Goal: Information Seeking & Learning: Check status

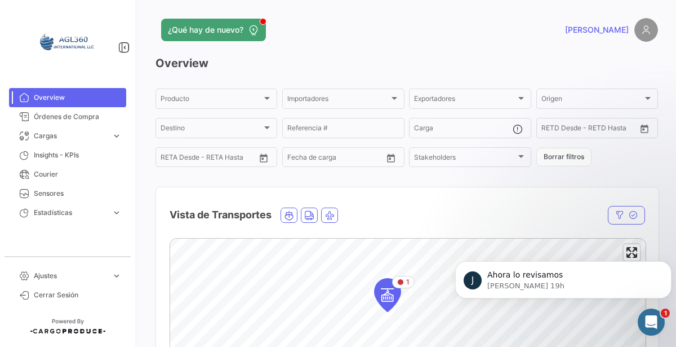
click at [650, 161] on div "Producto Producto Importadores Importadores Exportadores Exportadores Origen Or…" at bounding box center [407, 128] width 503 height 82
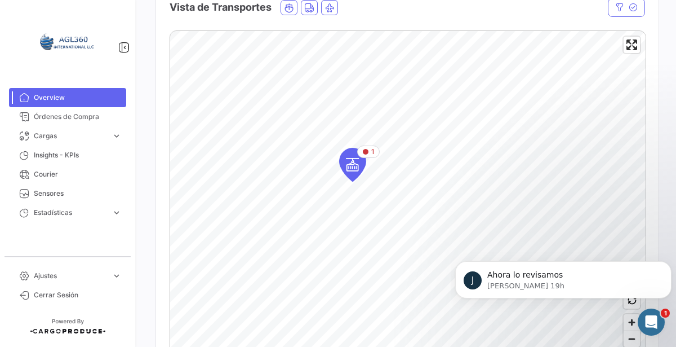
scroll to position [207, 0]
click at [354, 110] on icon "Map marker" at bounding box center [351, 108] width 16 height 24
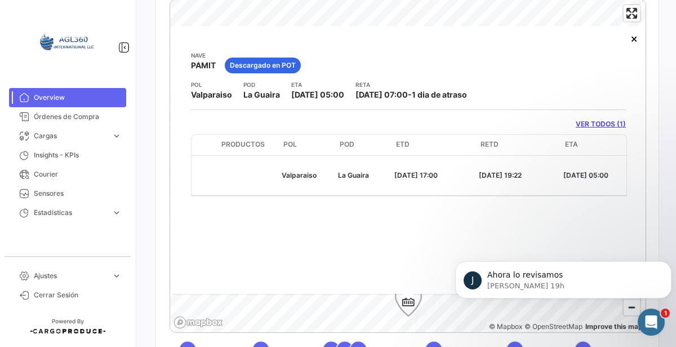
scroll to position [0, 140]
click at [59, 119] on span "Órdenes de Compra" at bounding box center [78, 117] width 88 height 10
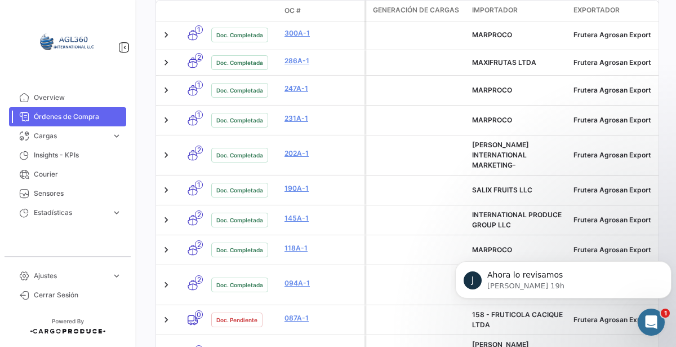
scroll to position [676, 0]
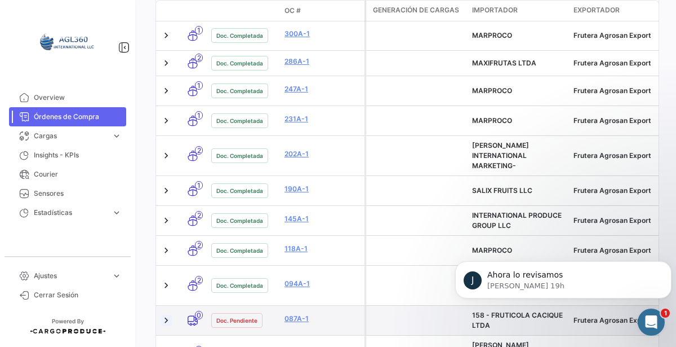
click at [167, 314] on link at bounding box center [166, 319] width 11 height 11
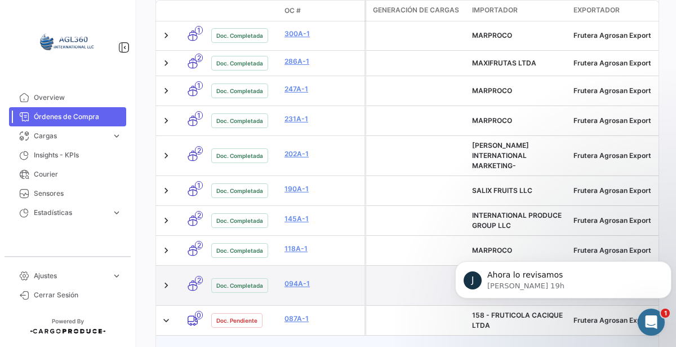
click at [228, 281] on span "Doc. Completada" at bounding box center [239, 285] width 47 height 9
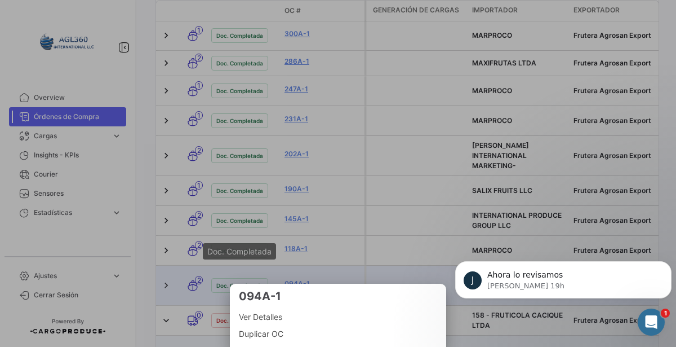
click at [310, 232] on div at bounding box center [338, 173] width 676 height 347
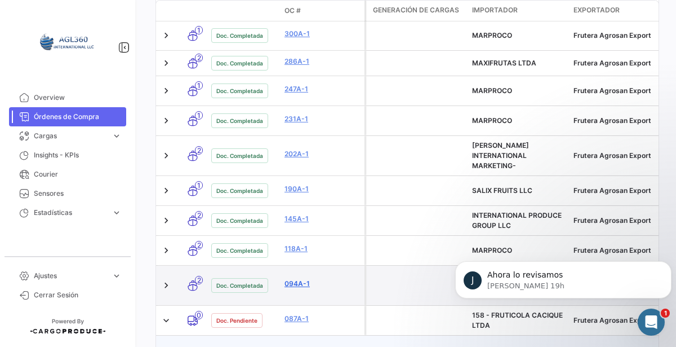
click at [304, 278] on link "094A-1" at bounding box center [323, 283] width 76 height 10
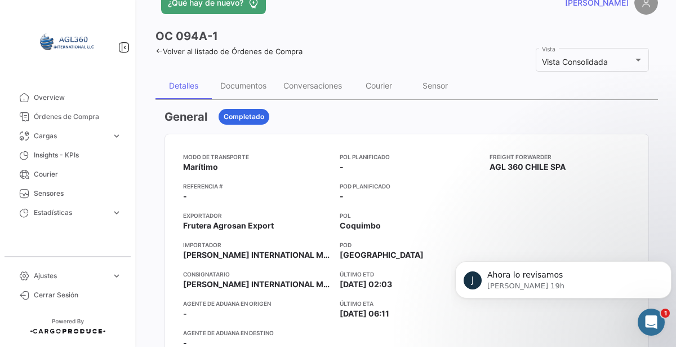
scroll to position [28, 0]
click at [239, 94] on div "Documentos" at bounding box center [243, 85] width 63 height 27
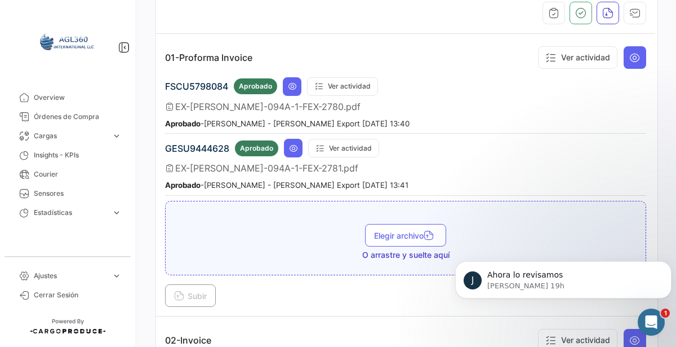
scroll to position [163, 0]
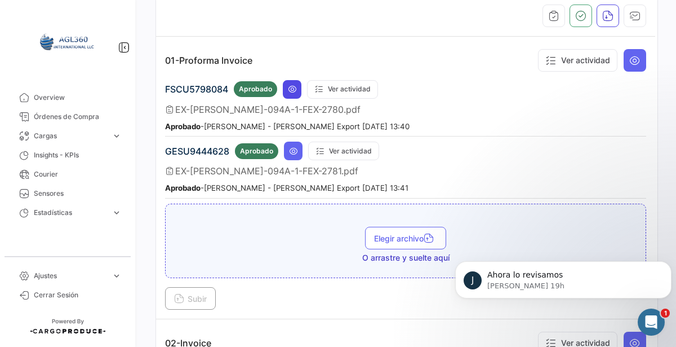
click at [294, 90] on icon at bounding box center [292, 89] width 9 height 9
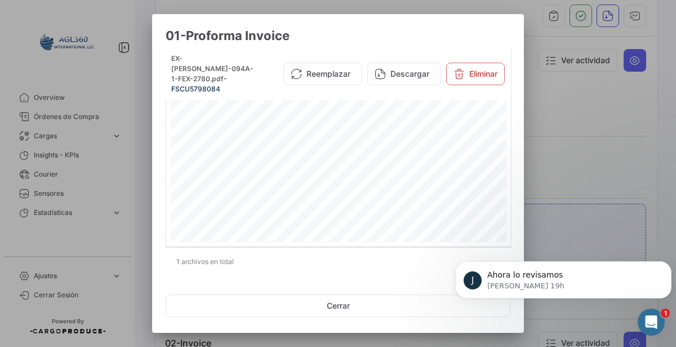
scroll to position [283, 0]
click at [562, 166] on div at bounding box center [338, 173] width 676 height 347
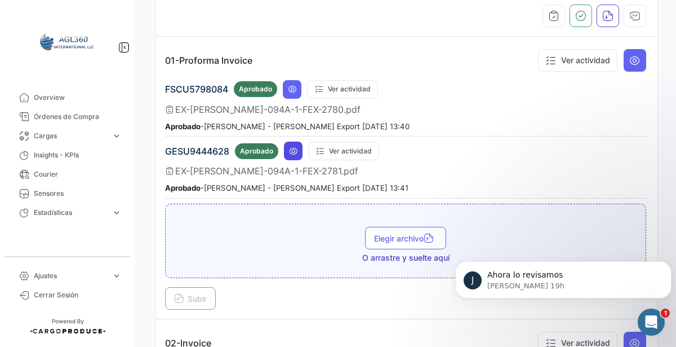
click at [292, 148] on icon at bounding box center [293, 151] width 9 height 9
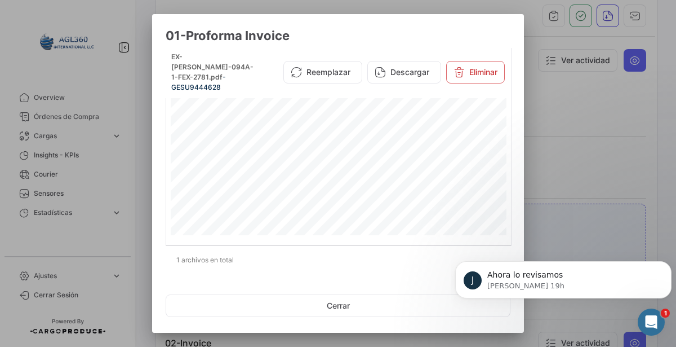
scroll to position [0, 0]
click at [577, 165] on div at bounding box center [338, 173] width 676 height 347
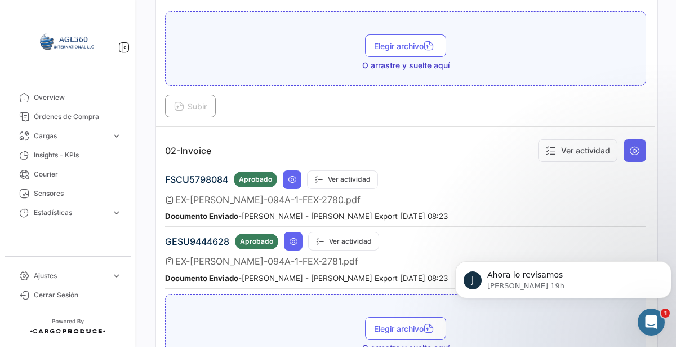
scroll to position [356, 0]
click at [291, 175] on icon at bounding box center [292, 179] width 9 height 9
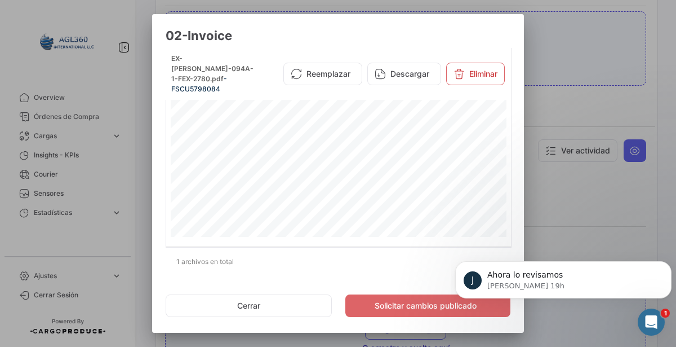
scroll to position [2, 0]
click at [578, 153] on div at bounding box center [338, 173] width 676 height 347
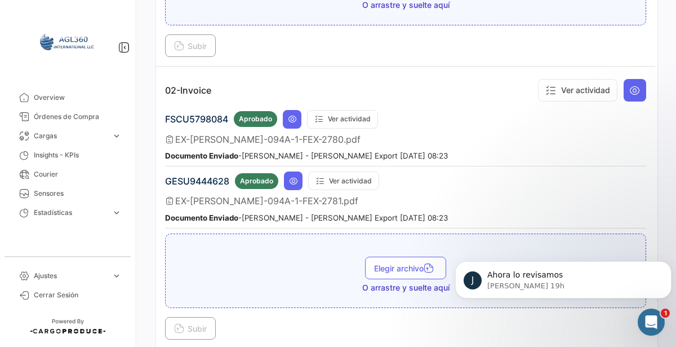
scroll to position [418, 0]
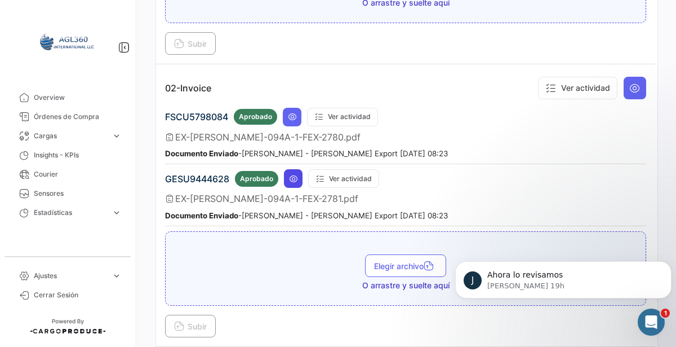
click at [292, 174] on icon at bounding box center [293, 178] width 9 height 9
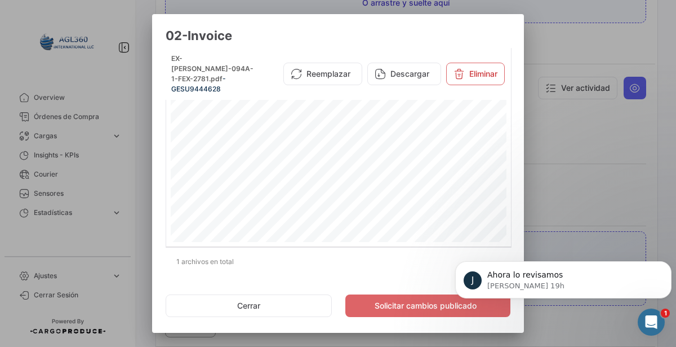
scroll to position [285, 0]
click at [573, 178] on div at bounding box center [338, 173] width 676 height 347
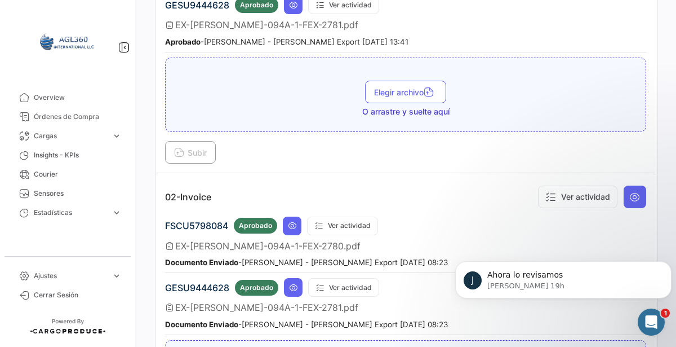
scroll to position [302, 0]
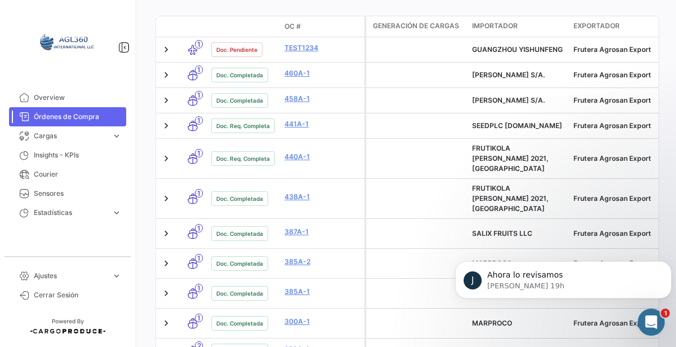
scroll to position [389, 0]
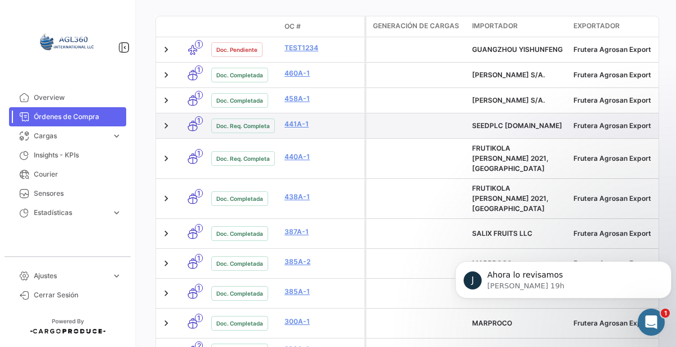
click at [247, 134] on div "Doc. Req. Completa" at bounding box center [243, 126] width 64 height 16
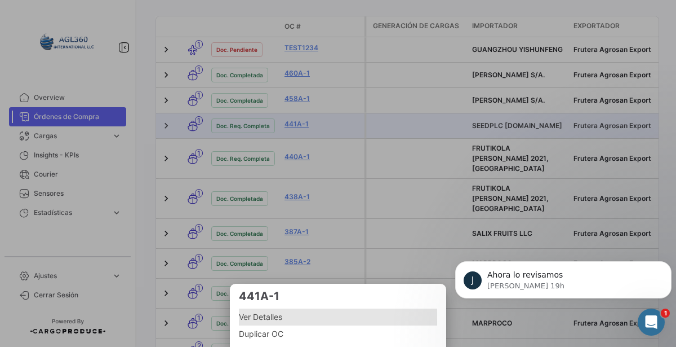
click at [350, 322] on span "Ver Detalles" at bounding box center [338, 317] width 198 height 14
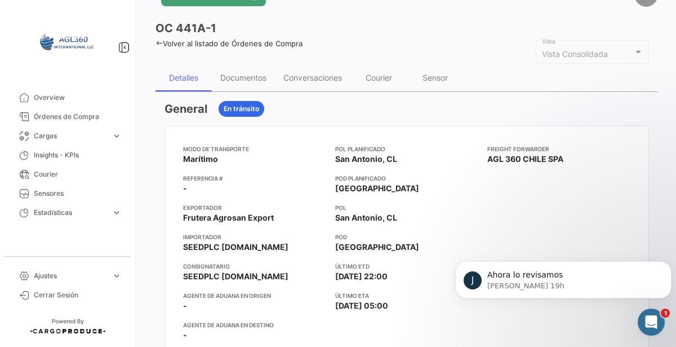
scroll to position [35, 0]
click at [263, 82] on div "Documentos" at bounding box center [243, 77] width 63 height 27
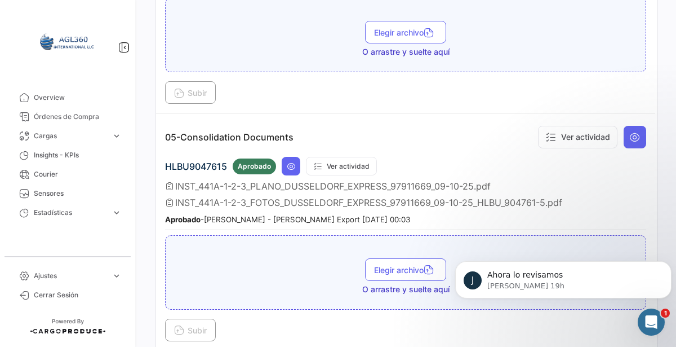
scroll to position [740, 0]
click at [290, 161] on icon at bounding box center [291, 165] width 9 height 9
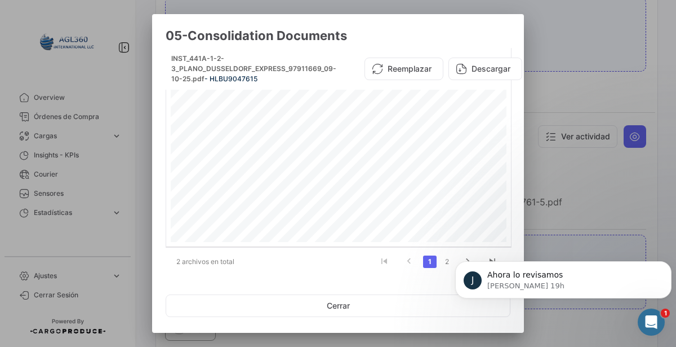
scroll to position [1166, 0]
click at [457, 263] on div "J Ahora lo revisamos Juan • Hace 19h" at bounding box center [563, 279] width 216 height 37
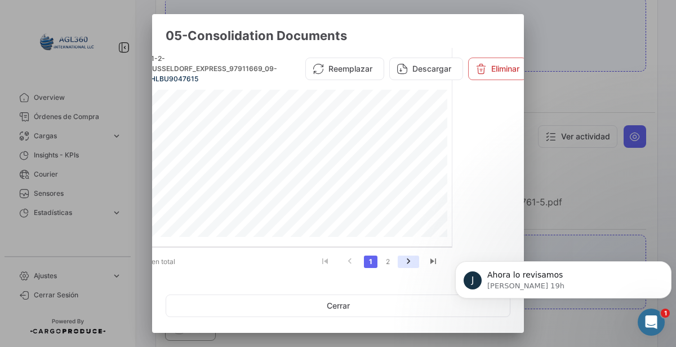
click at [409, 267] on icon "go to next page" at bounding box center [408, 263] width 15 height 14
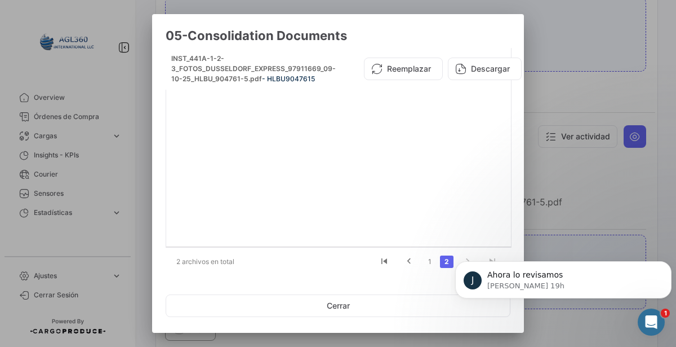
scroll to position [0, 0]
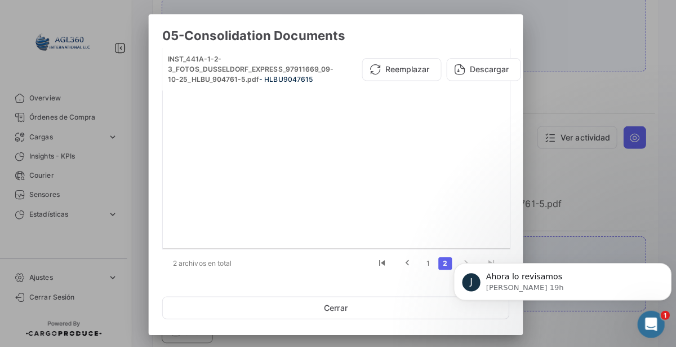
click at [570, 131] on div at bounding box center [338, 173] width 676 height 347
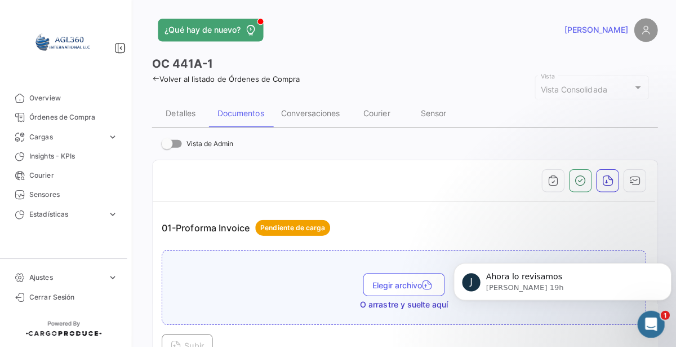
click at [498, 190] on th at bounding box center [405, 179] width 499 height 41
click at [333, 116] on div "Conversaciones" at bounding box center [312, 113] width 59 height 10
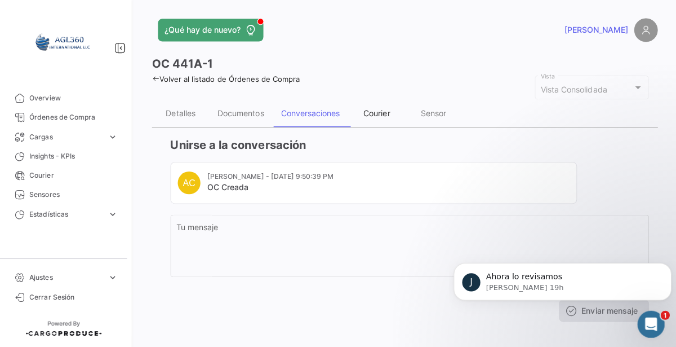
click at [385, 117] on div "Courier" at bounding box center [378, 112] width 56 height 27
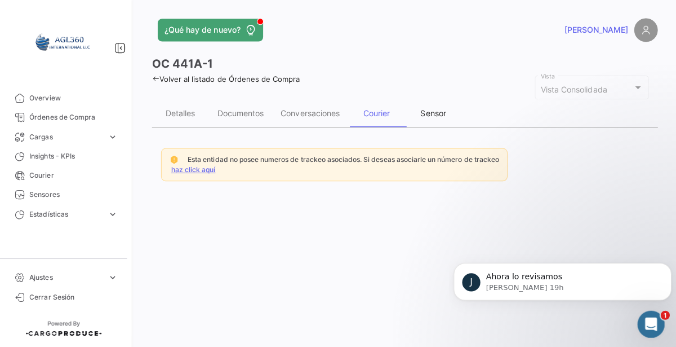
click at [434, 121] on div "Sensor" at bounding box center [435, 112] width 56 height 27
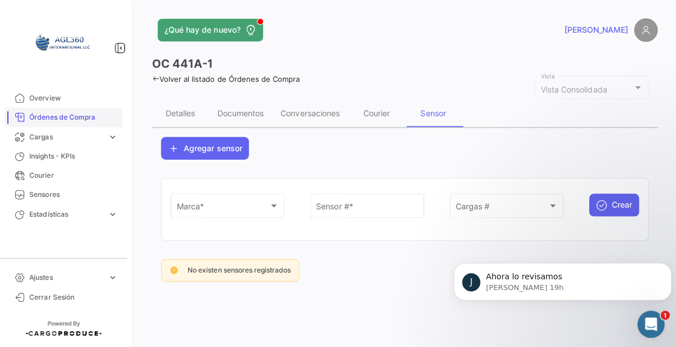
click at [64, 126] on link "Órdenes de Compra" at bounding box center [67, 116] width 117 height 19
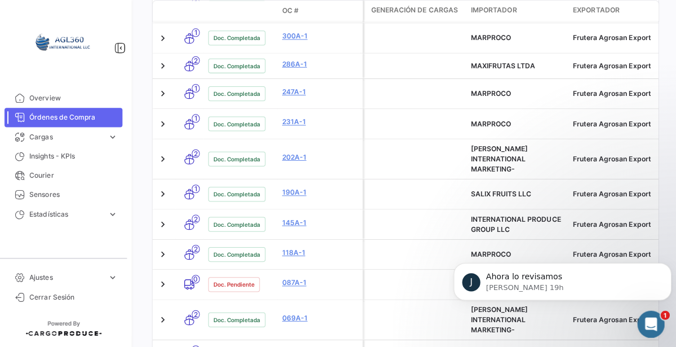
scroll to position [687, 0]
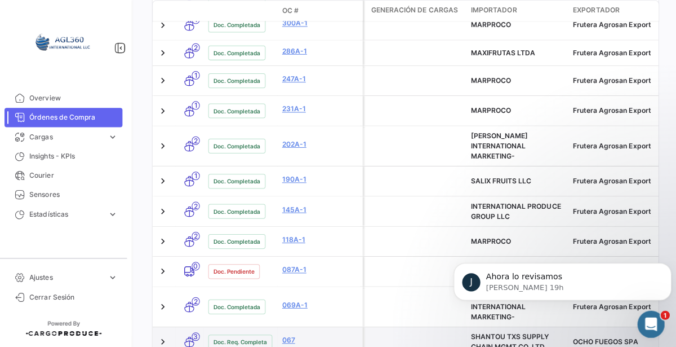
click at [256, 335] on span "Doc. Req. Completa" at bounding box center [243, 339] width 54 height 9
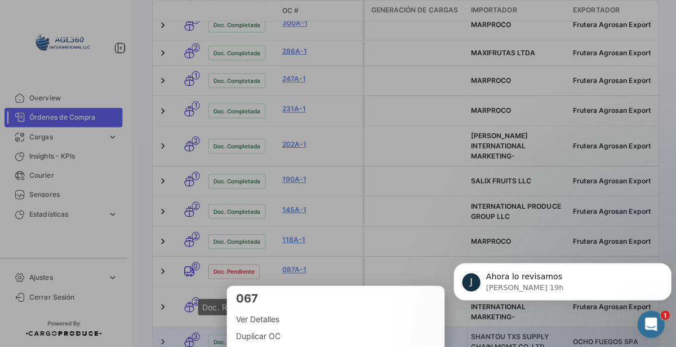
scroll to position [0, 0]
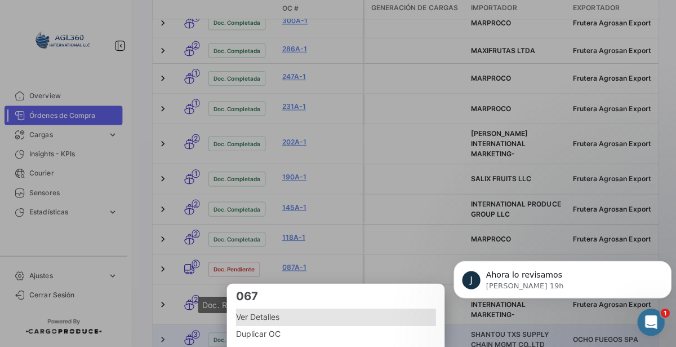
click at [275, 319] on span "Ver Detalles" at bounding box center [338, 317] width 198 height 14
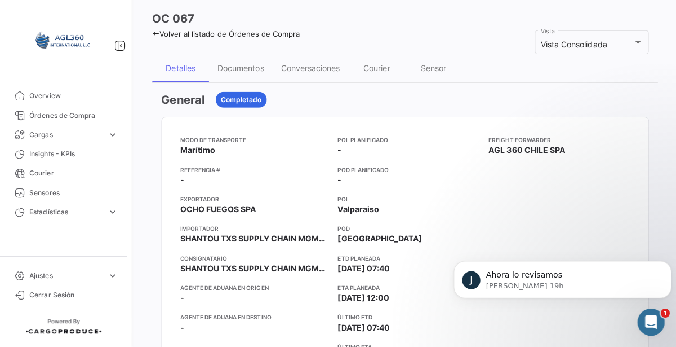
scroll to position [44, 0]
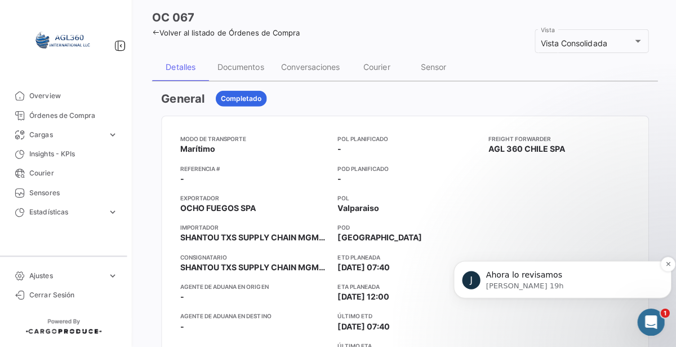
click at [583, 286] on p "[PERSON_NAME] 19h" at bounding box center [571, 285] width 170 height 10
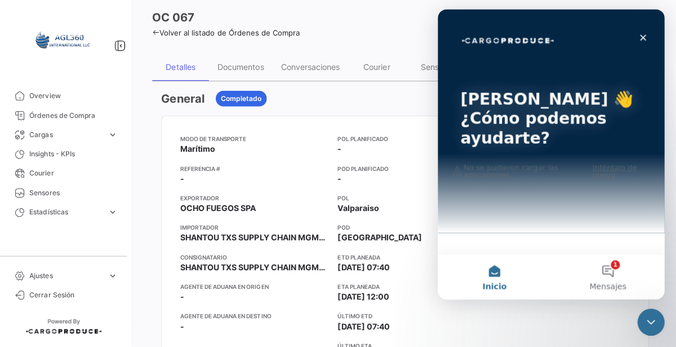
scroll to position [0, 0]
click at [641, 37] on icon "Cerrar" at bounding box center [642, 37] width 6 height 6
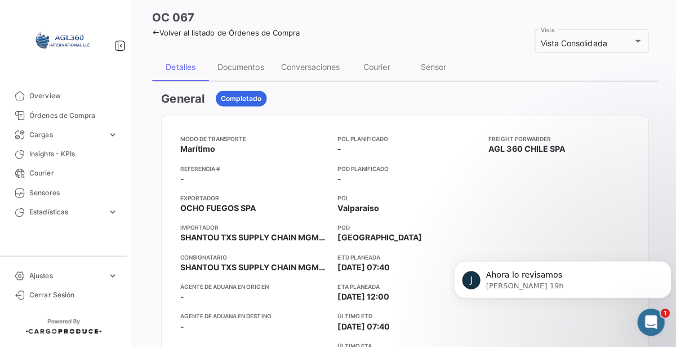
click at [598, 240] on html "J Ahora lo revisamos Juan • Hace 19h" at bounding box center [561, 276] width 225 height 79
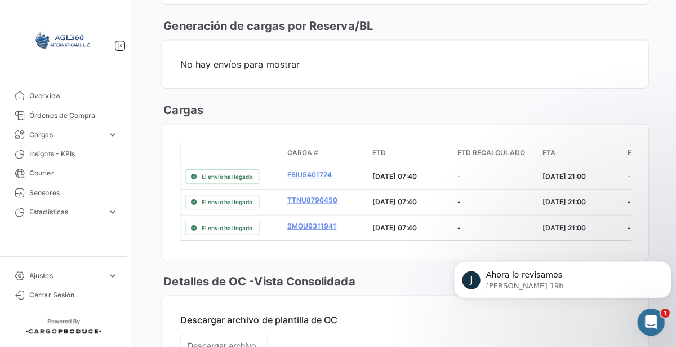
scroll to position [592, 0]
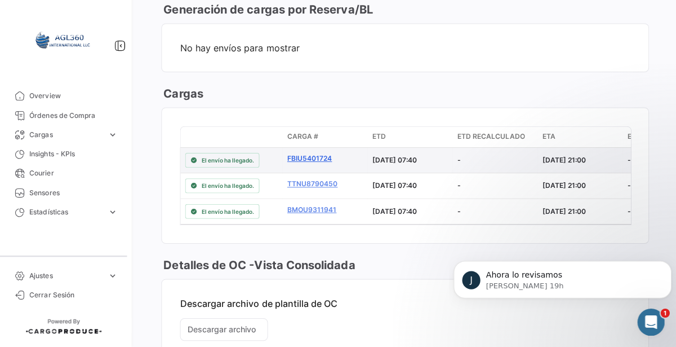
click at [318, 158] on link "FBIU5401724" at bounding box center [328, 159] width 76 height 10
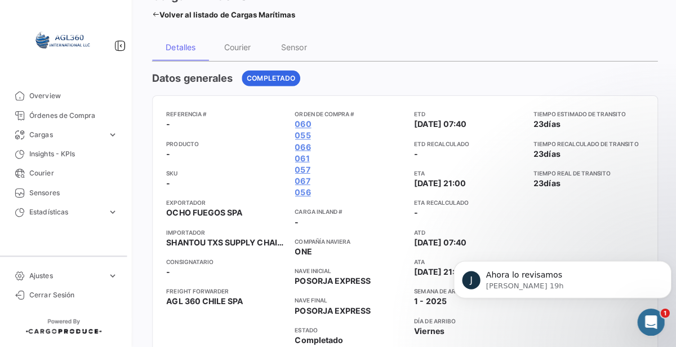
scroll to position [62, 0]
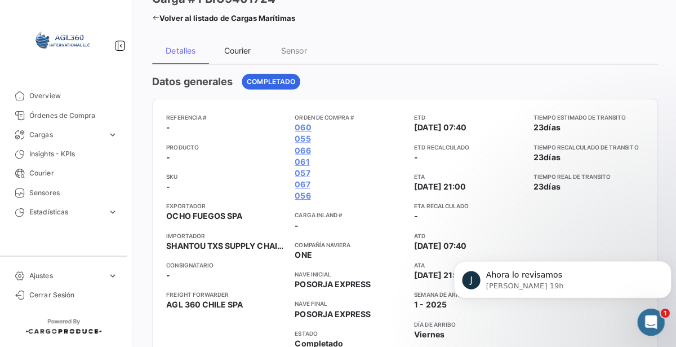
click at [244, 55] on div "Courier" at bounding box center [240, 52] width 26 height 10
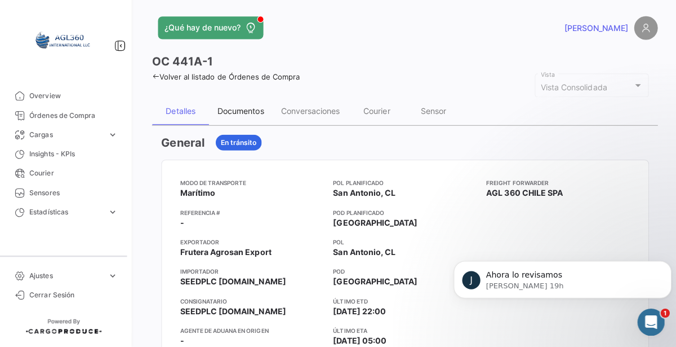
click at [232, 112] on div "Documentos" at bounding box center [243, 113] width 46 height 10
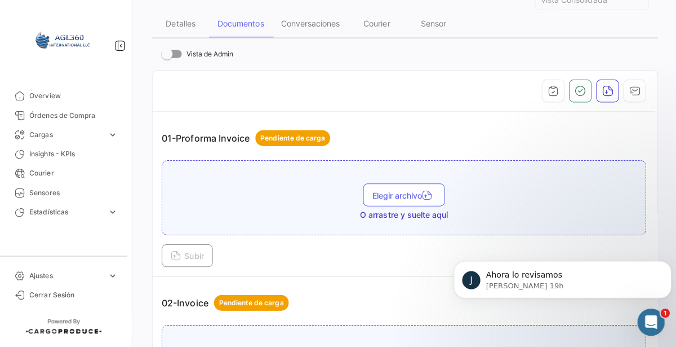
scroll to position [83, 0]
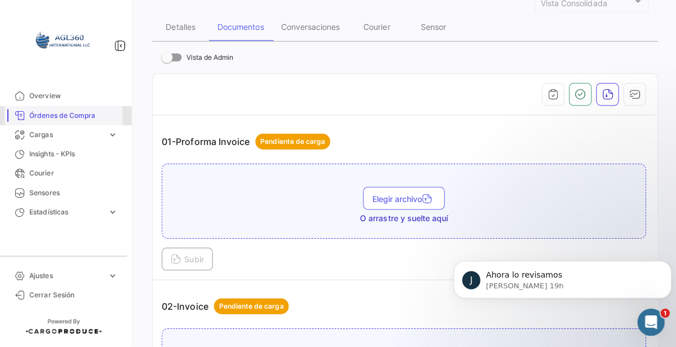
click at [46, 117] on span "Órdenes de Compra" at bounding box center [78, 117] width 88 height 10
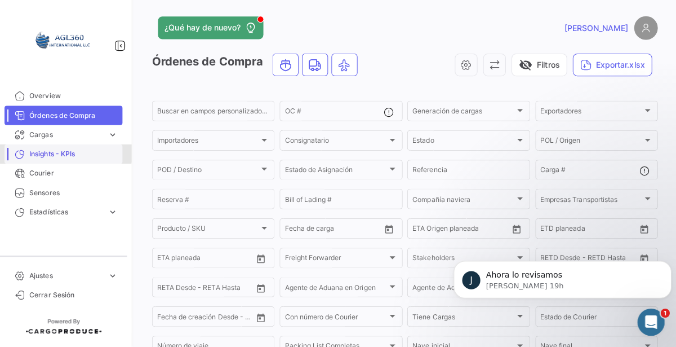
click at [54, 150] on span "Insights - KPIs" at bounding box center [78, 155] width 88 height 10
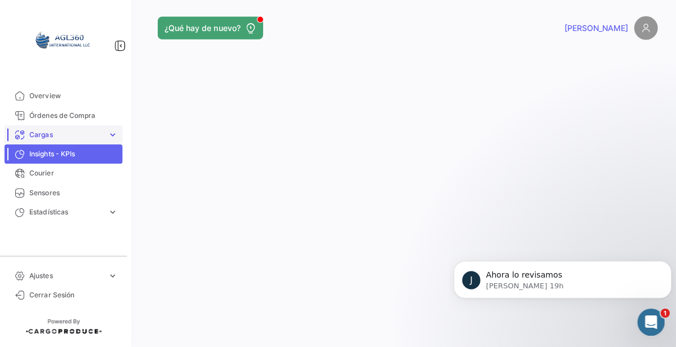
click at [55, 137] on span "Cargas" at bounding box center [70, 136] width 73 height 10
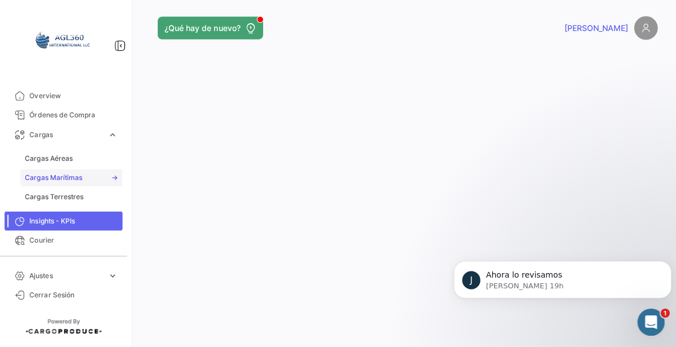
click at [45, 179] on span "Cargas Marítimas" at bounding box center [57, 179] width 57 height 10
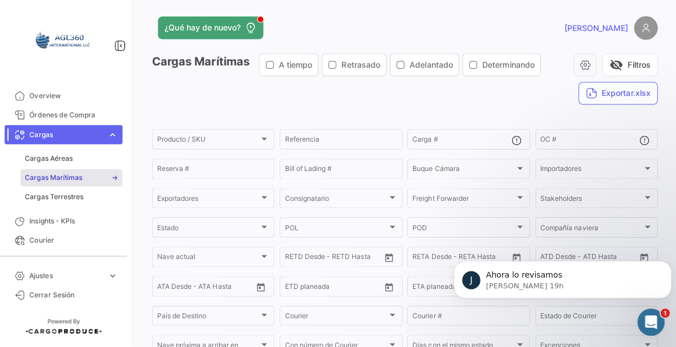
click at [38, 176] on span "Cargas Marítimas" at bounding box center [57, 179] width 57 height 10
click at [50, 119] on span "Órdenes de Compra" at bounding box center [78, 117] width 88 height 10
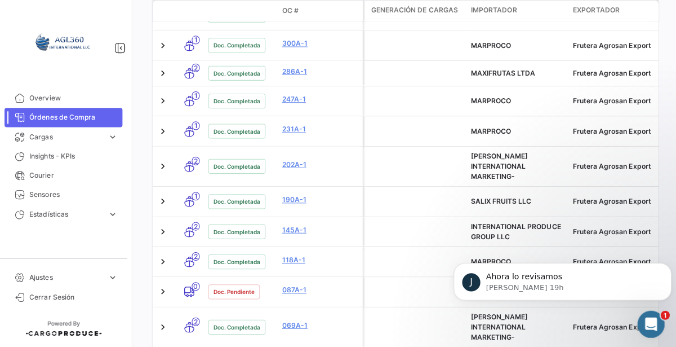
scroll to position [658, 0]
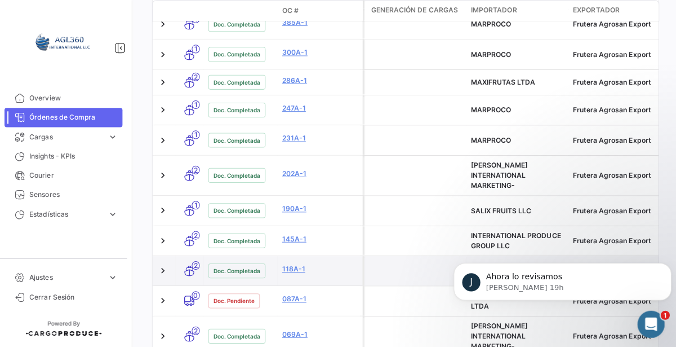
click at [254, 261] on div "Doc. Completada" at bounding box center [239, 268] width 57 height 15
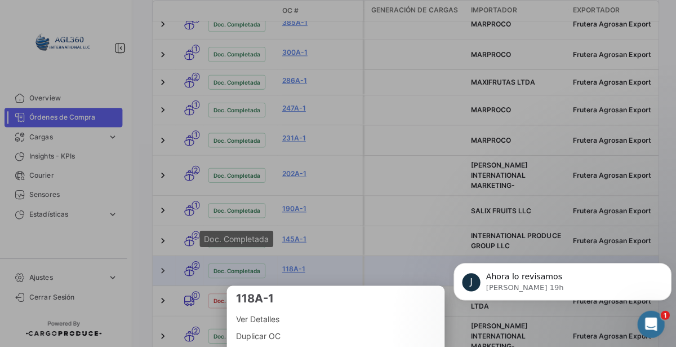
scroll to position [0, 0]
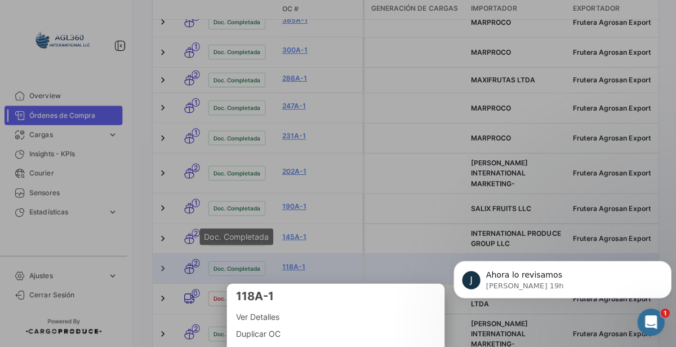
click at [283, 314] on span "Ver Detalles" at bounding box center [338, 317] width 198 height 14
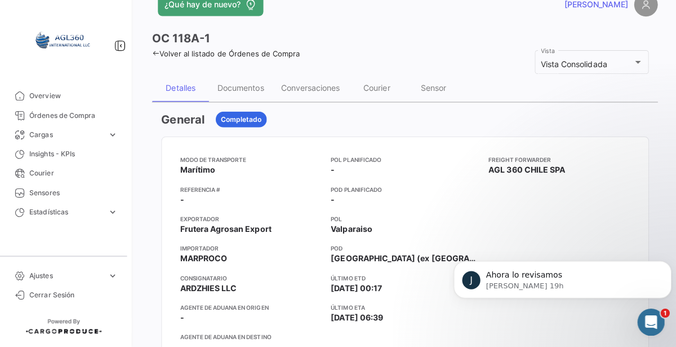
scroll to position [22, 0]
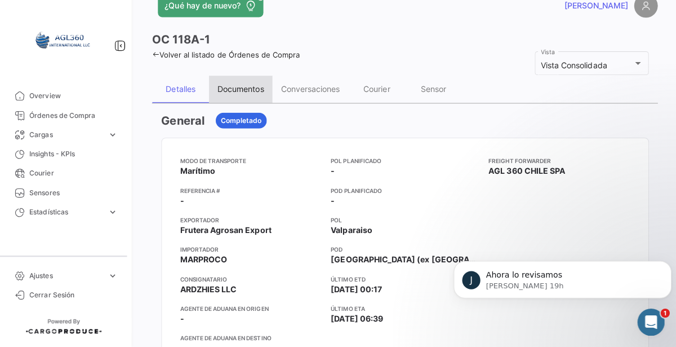
click at [253, 102] on div "Documentos" at bounding box center [243, 90] width 63 height 27
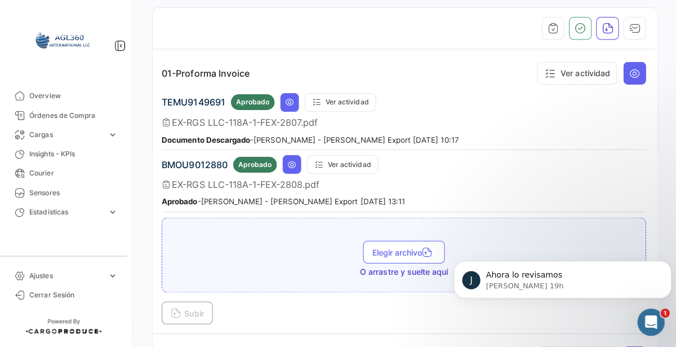
scroll to position [149, 0]
click at [296, 110] on button at bounding box center [292, 103] width 19 height 19
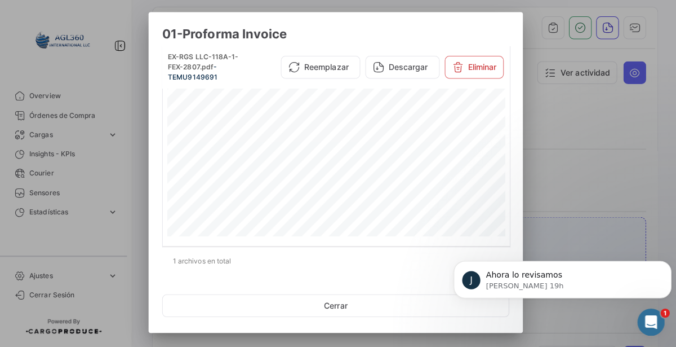
scroll to position [2, 0]
click at [560, 172] on div at bounding box center [338, 173] width 676 height 347
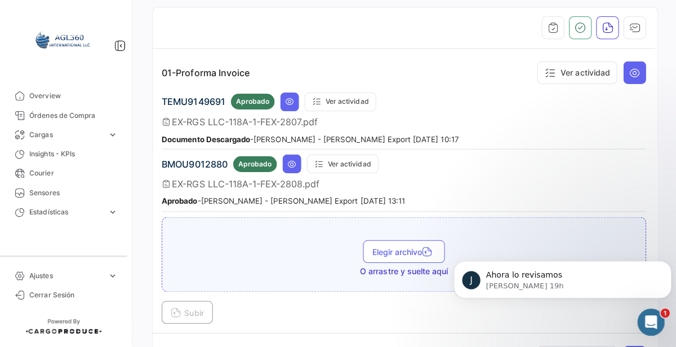
click at [254, 110] on div "TEMU9149691 Aprobado Ver actividad" at bounding box center [405, 103] width 481 height 19
click at [291, 168] on button at bounding box center [294, 165] width 19 height 19
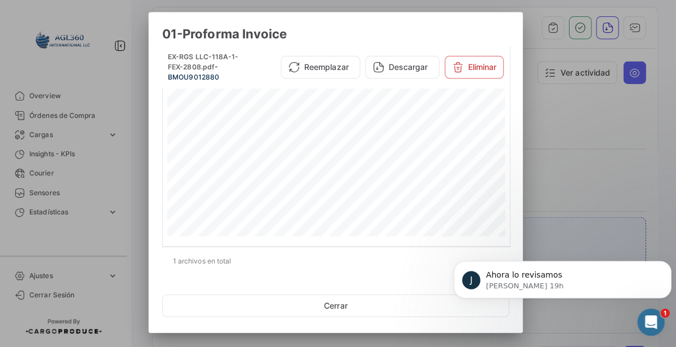
scroll to position [284, 0]
click at [570, 167] on div at bounding box center [338, 173] width 676 height 347
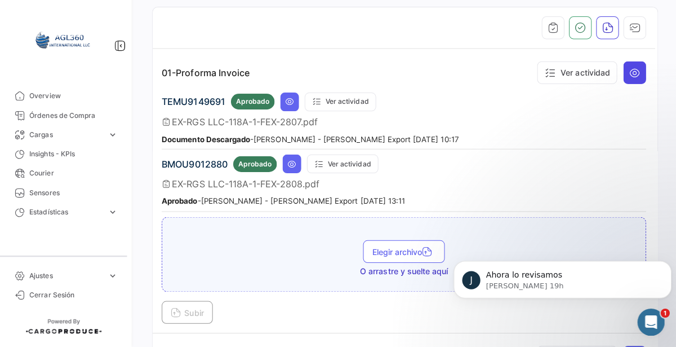
click at [636, 76] on icon at bounding box center [634, 74] width 11 height 11
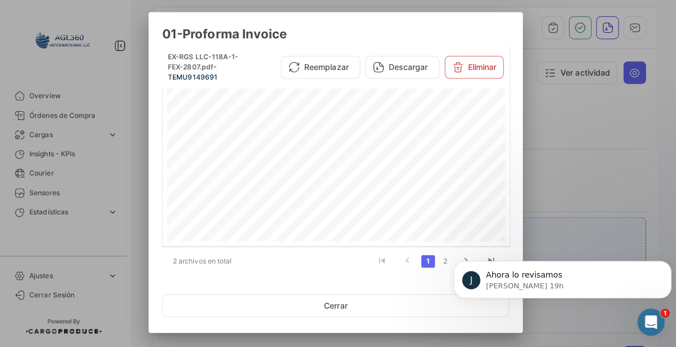
click at [554, 190] on div at bounding box center [338, 173] width 676 height 347
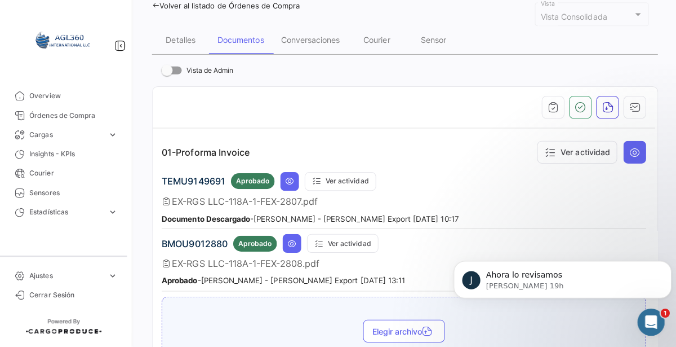
scroll to position [71, 0]
click at [180, 73] on span at bounding box center [175, 72] width 20 height 8
click at [170, 76] on input "Vista de Admin" at bounding box center [170, 76] width 1 height 1
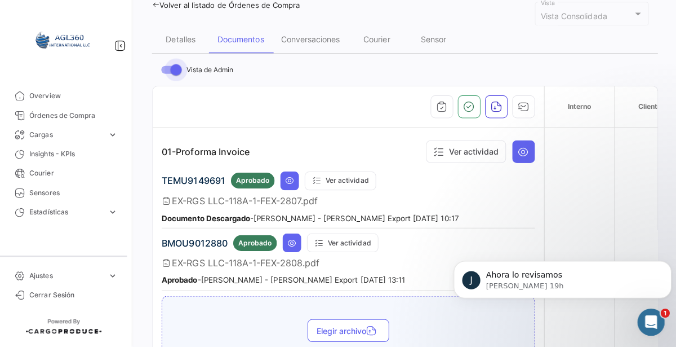
click at [168, 72] on span at bounding box center [175, 72] width 20 height 8
click at [170, 76] on input "Vista de Admin" at bounding box center [170, 76] width 1 height 1
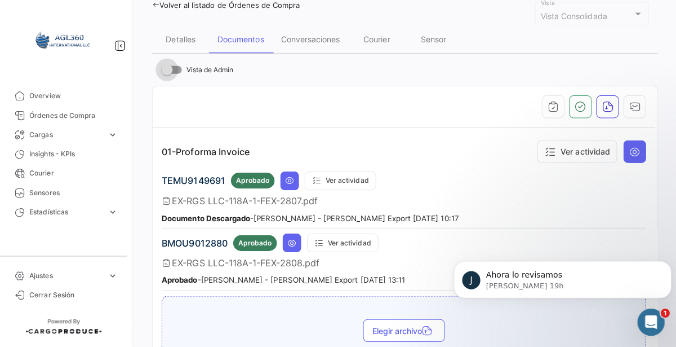
click at [176, 72] on span at bounding box center [175, 72] width 20 height 8
click at [170, 76] on input "Vista de Admin" at bounding box center [170, 76] width 1 height 1
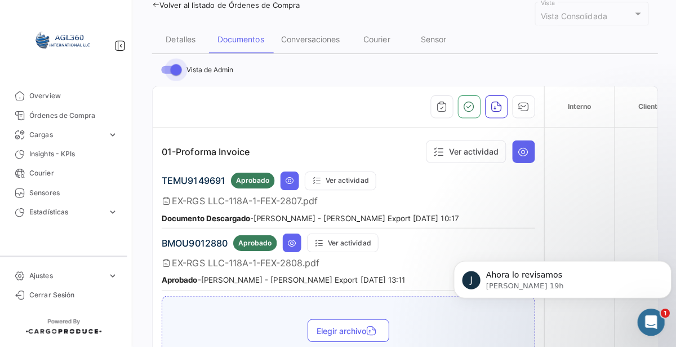
click at [171, 72] on span at bounding box center [175, 72] width 20 height 8
click at [170, 76] on input "Vista de Admin" at bounding box center [170, 76] width 1 height 1
checkbox input "false"
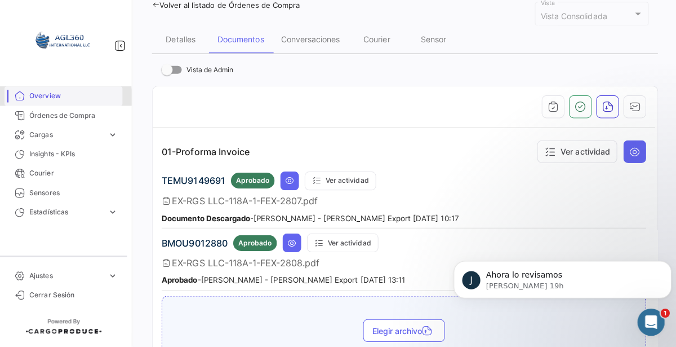
click at [37, 100] on span "Overview" at bounding box center [78, 97] width 88 height 10
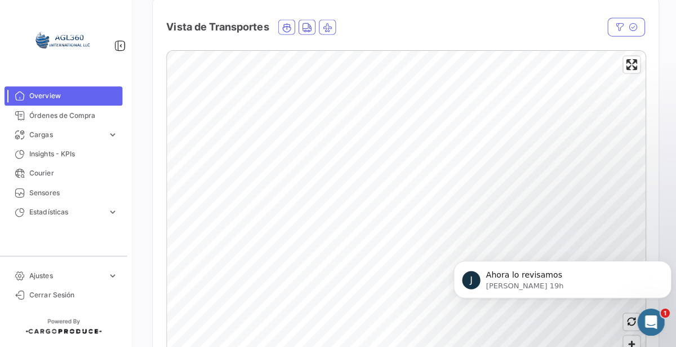
scroll to position [292, 0]
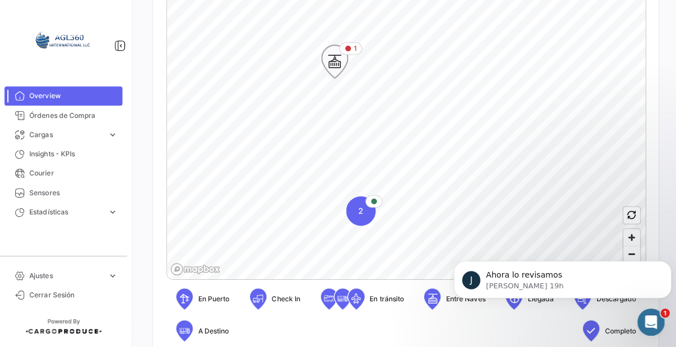
click at [337, 65] on icon "Map marker" at bounding box center [337, 63] width 16 height 24
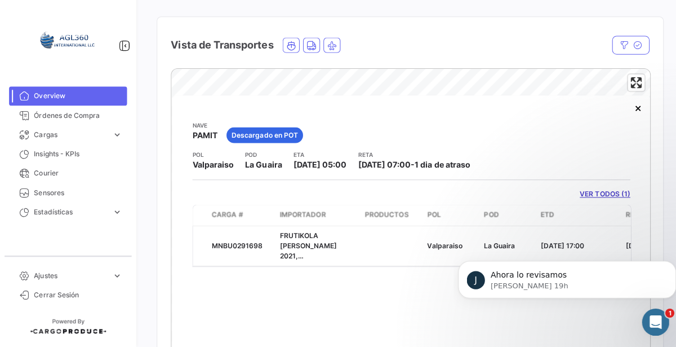
scroll to position [165, 0]
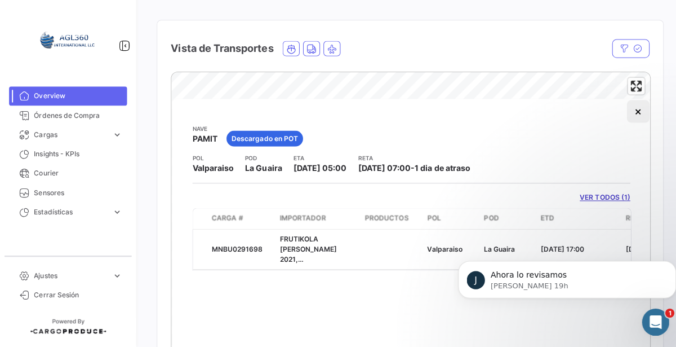
click at [641, 113] on button "×" at bounding box center [634, 112] width 23 height 23
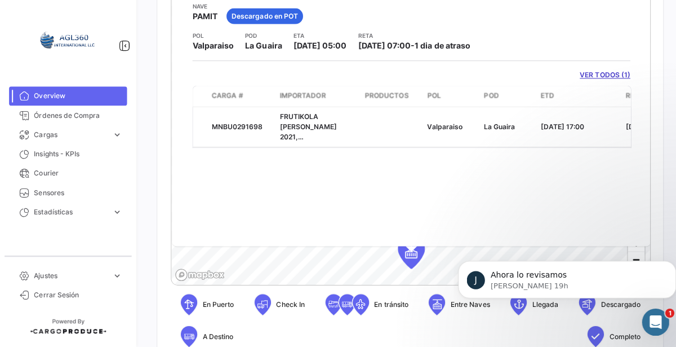
scroll to position [289, 0]
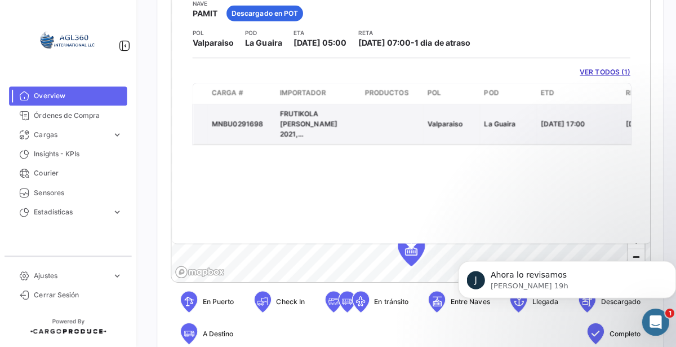
click at [329, 121] on span "FRUTIKOLA JP KARACAS 2021, CA" at bounding box center [314, 129] width 73 height 39
click at [245, 125] on div "MNBU0291698" at bounding box center [239, 125] width 59 height 10
click at [245, 122] on div "MNBU0291698" at bounding box center [239, 125] width 59 height 10
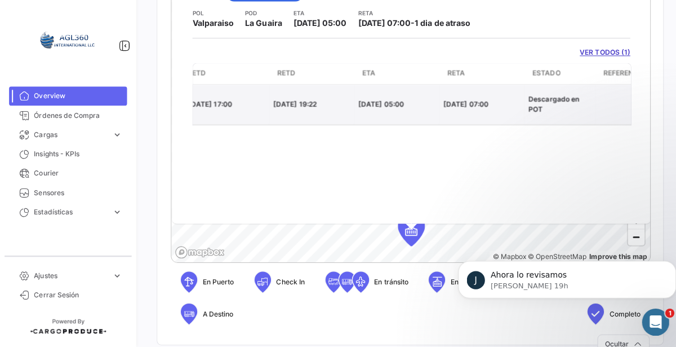
scroll to position [0, 345]
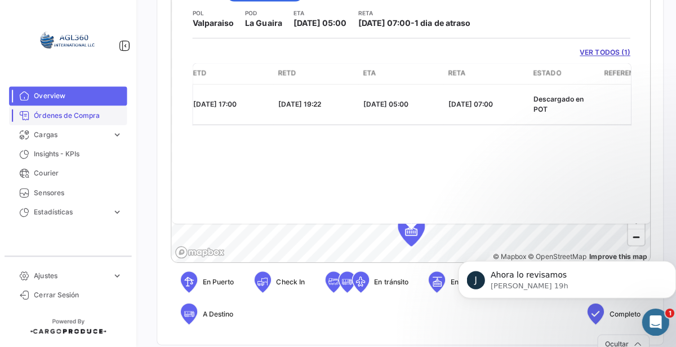
click at [73, 125] on link "Órdenes de Compra" at bounding box center [67, 116] width 117 height 19
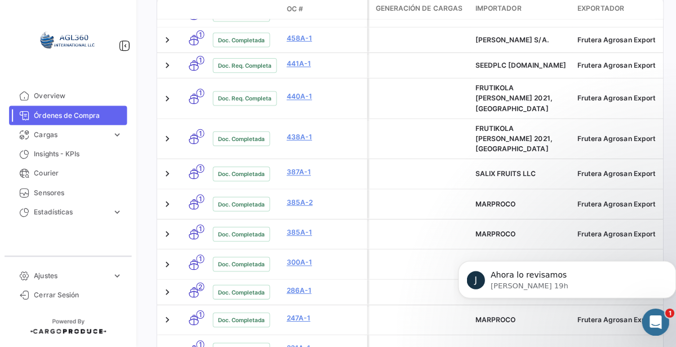
scroll to position [449, 0]
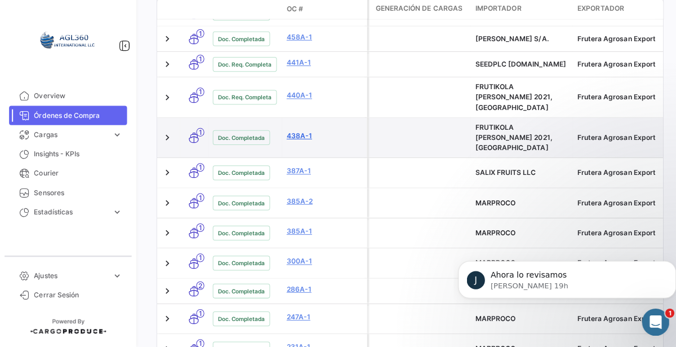
click at [297, 132] on link "438A-1" at bounding box center [323, 137] width 76 height 10
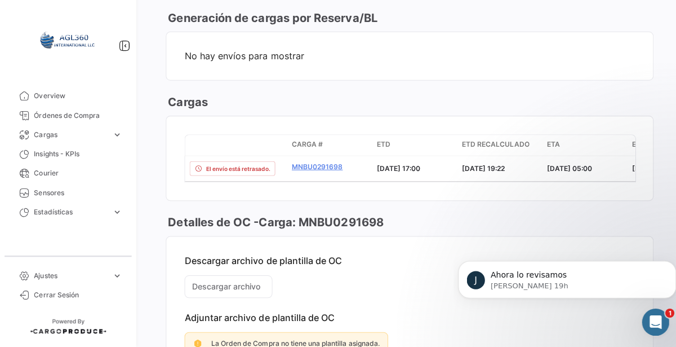
scroll to position [553, 0]
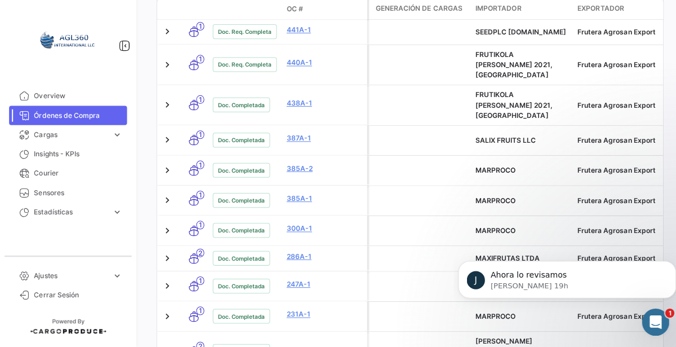
scroll to position [687, 0]
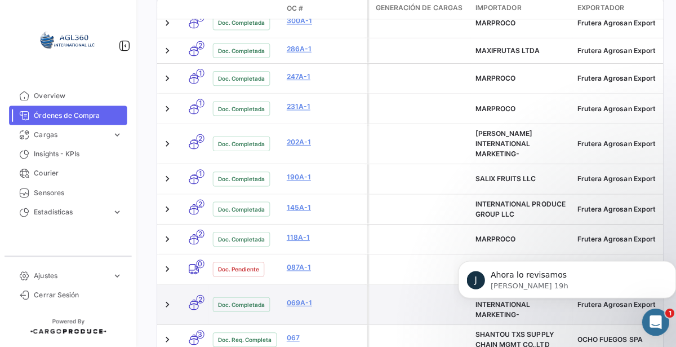
click at [251, 300] on span "Doc. Completada" at bounding box center [239, 304] width 47 height 9
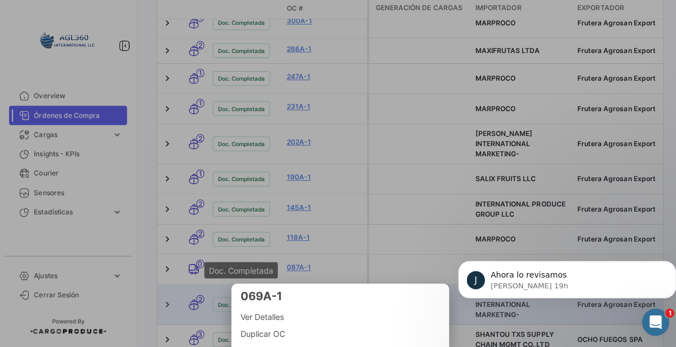
click at [424, 205] on div at bounding box center [338, 173] width 676 height 347
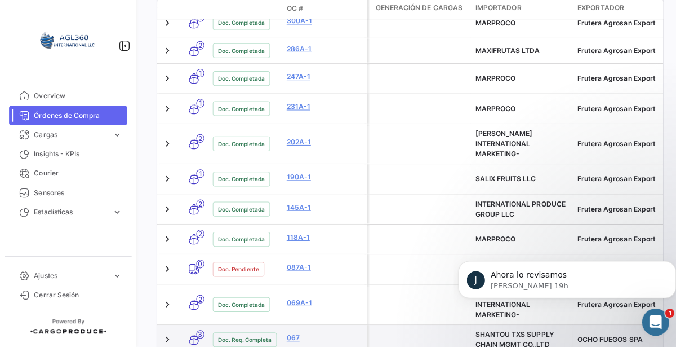
click at [261, 335] on span "Doc. Req. Completa" at bounding box center [243, 339] width 54 height 9
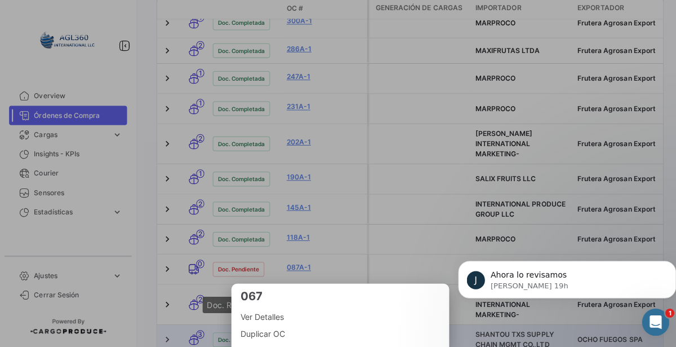
click at [264, 320] on span "Ver Detalles" at bounding box center [338, 317] width 198 height 14
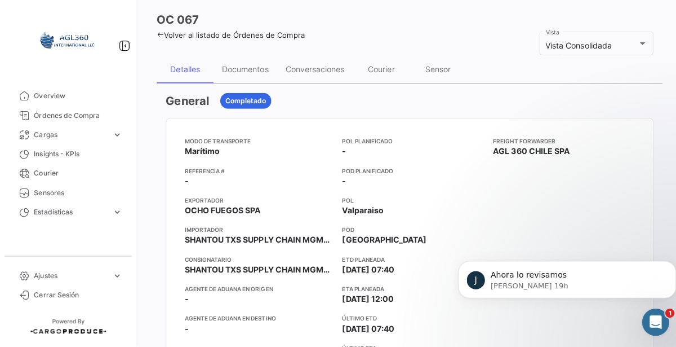
scroll to position [46, 0]
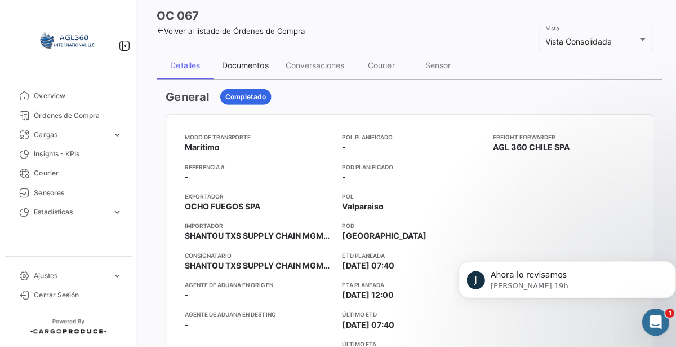
click at [255, 72] on div "Documentos" at bounding box center [243, 67] width 63 height 27
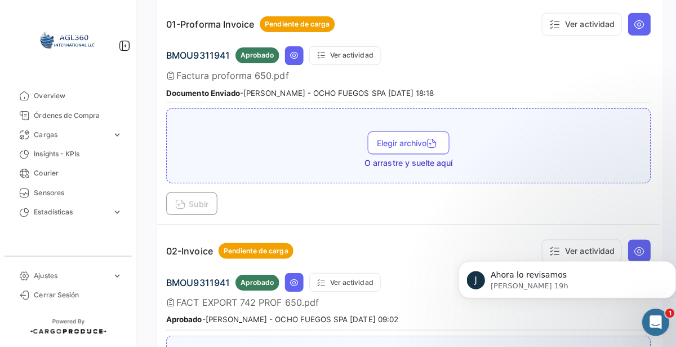
scroll to position [197, 0]
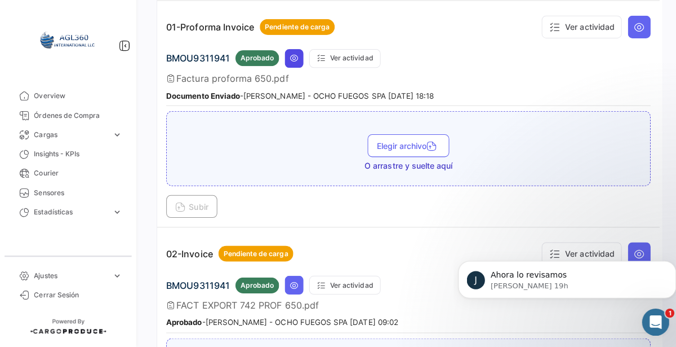
click at [292, 65] on button at bounding box center [292, 60] width 19 height 19
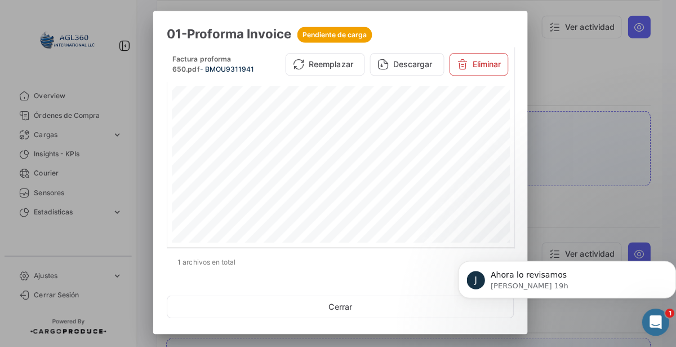
scroll to position [121, 0]
click at [547, 136] on div at bounding box center [338, 173] width 676 height 347
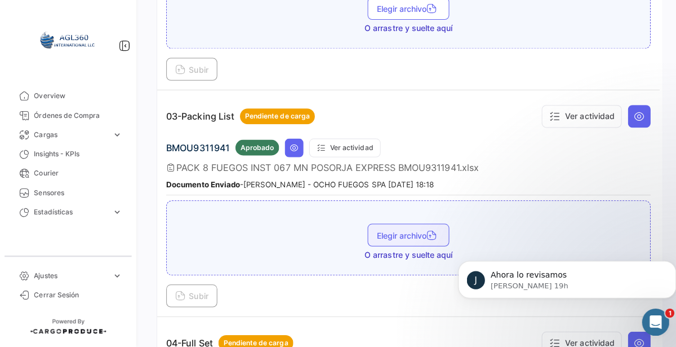
scroll to position [562, 0]
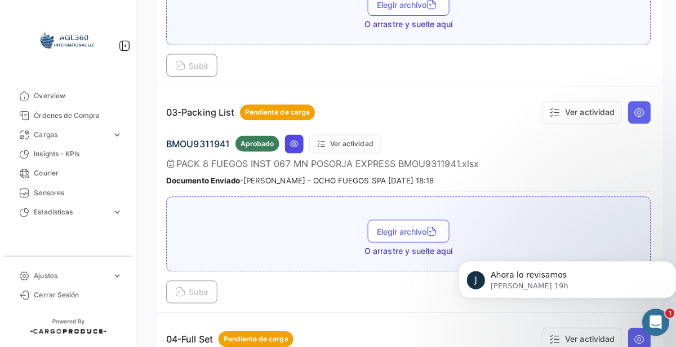
click at [291, 140] on icon at bounding box center [292, 144] width 9 height 9
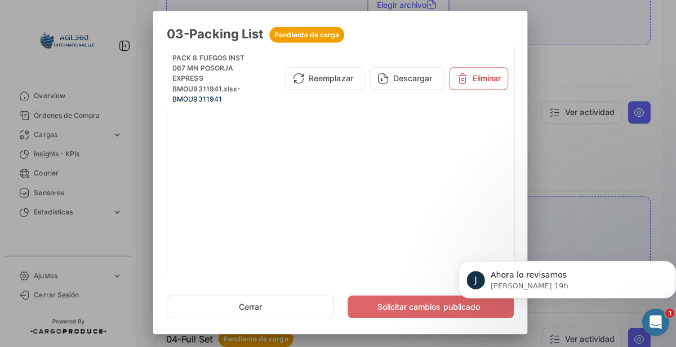
click at [566, 176] on div at bounding box center [338, 173] width 676 height 347
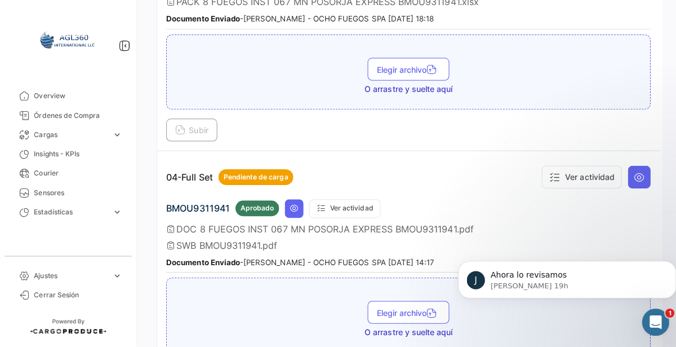
scroll to position [725, 0]
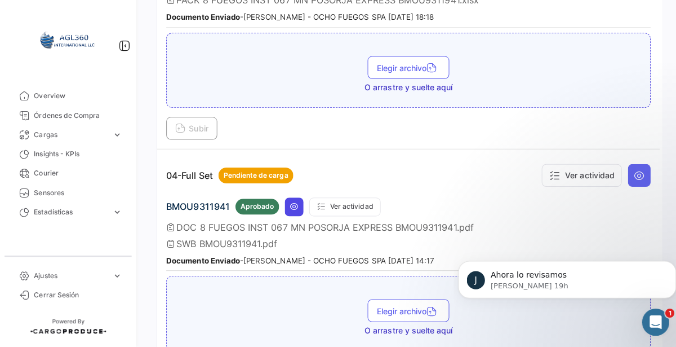
click at [292, 203] on icon at bounding box center [292, 207] width 9 height 9
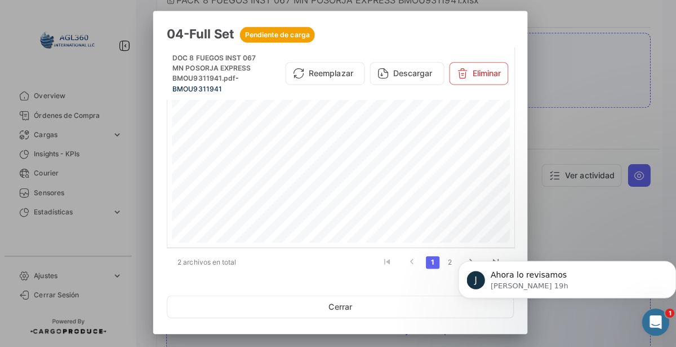
scroll to position [814, 0]
click at [541, 185] on div at bounding box center [338, 173] width 676 height 347
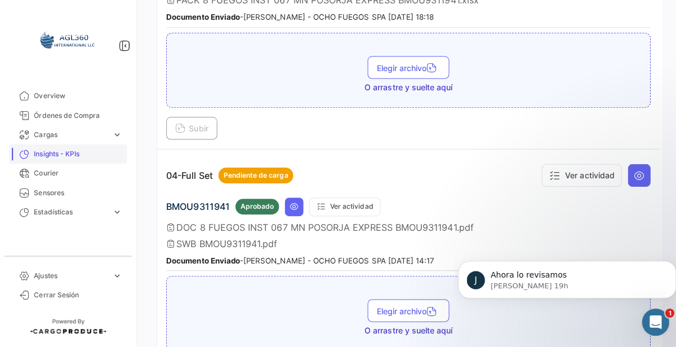
click at [40, 152] on span "Insights - KPIs" at bounding box center [78, 155] width 88 height 10
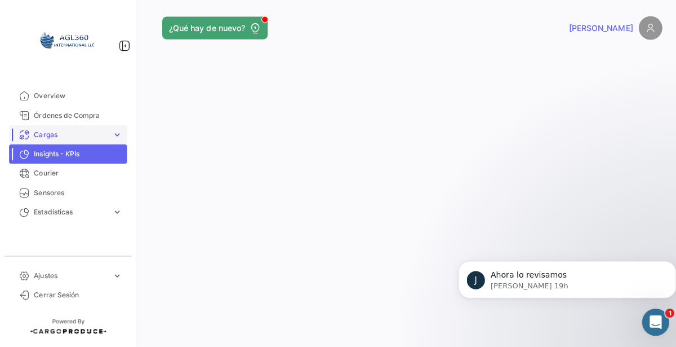
click at [42, 135] on span "Cargas" at bounding box center [70, 136] width 73 height 10
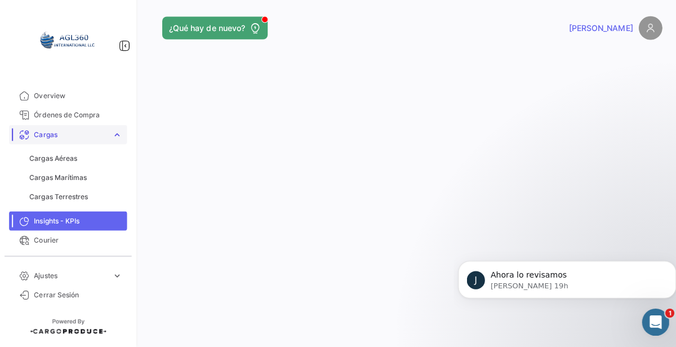
click at [34, 140] on span "Cargas" at bounding box center [70, 136] width 73 height 10
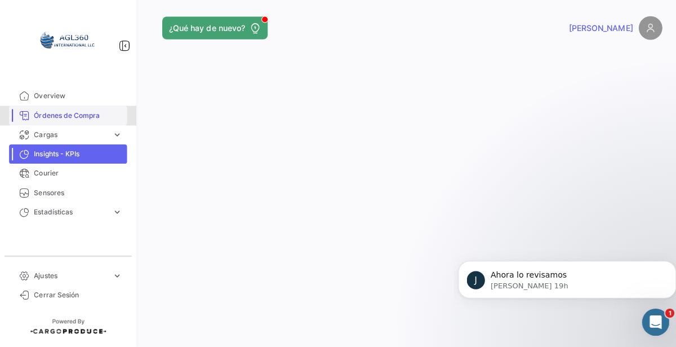
click at [39, 119] on span "Órdenes de Compra" at bounding box center [78, 117] width 88 height 10
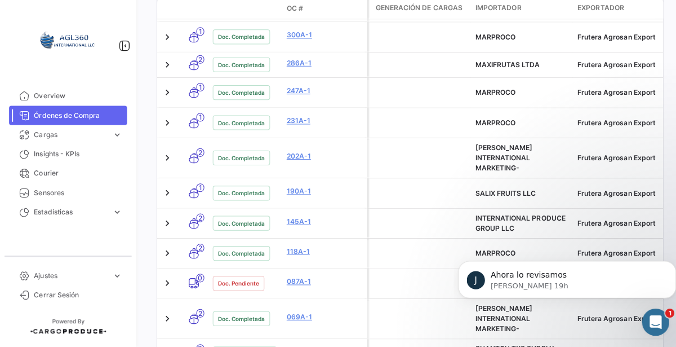
scroll to position [676, 0]
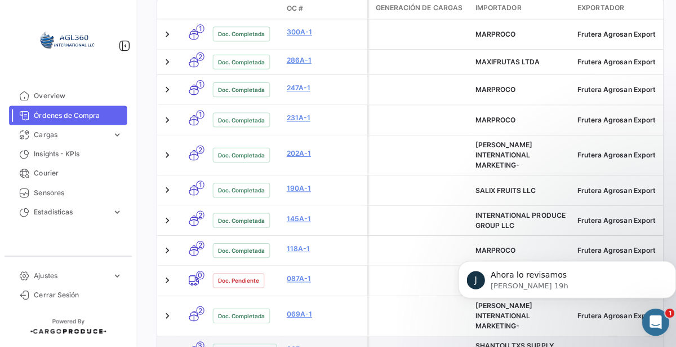
click at [261, 346] on span "Doc. Req. Completa" at bounding box center [243, 350] width 54 height 9
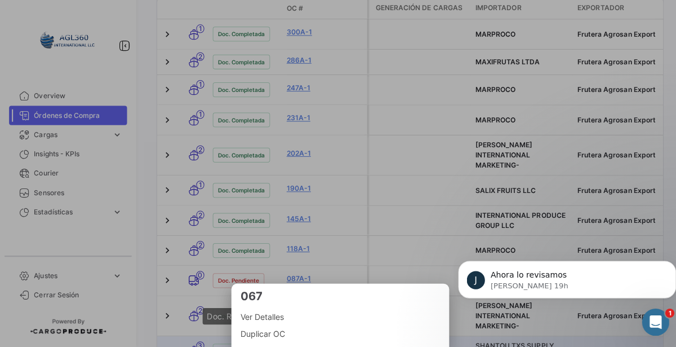
click at [273, 318] on span "Ver Detalles" at bounding box center [338, 317] width 198 height 14
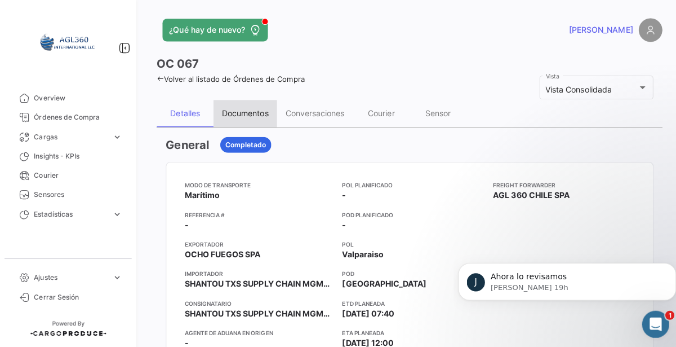
click at [254, 122] on div "Documentos" at bounding box center [243, 112] width 63 height 27
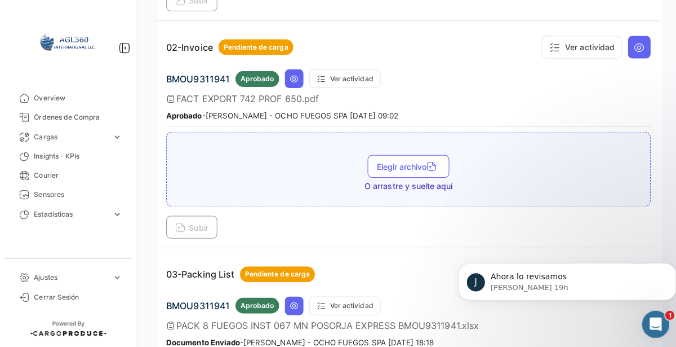
scroll to position [403, 0]
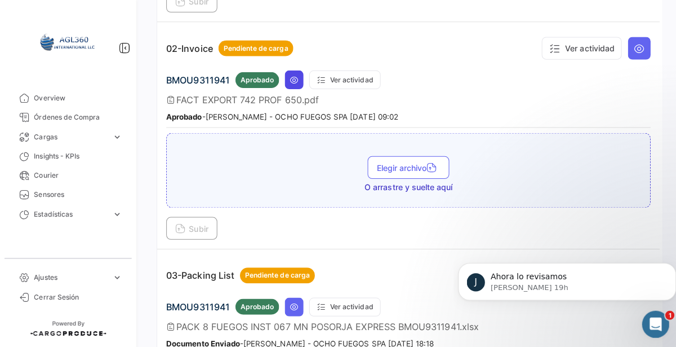
click at [292, 82] on button at bounding box center [292, 79] width 19 height 19
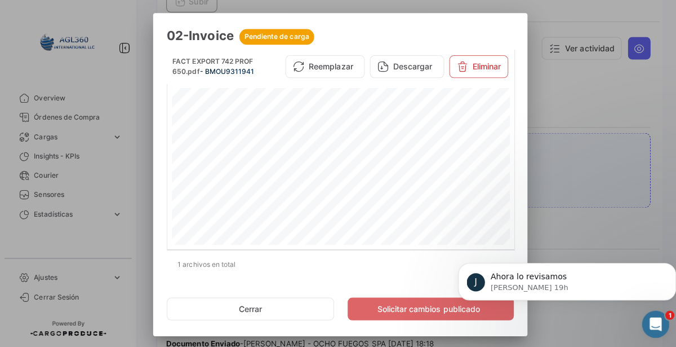
scroll to position [218, 0]
click at [567, 123] on div at bounding box center [338, 173] width 676 height 347
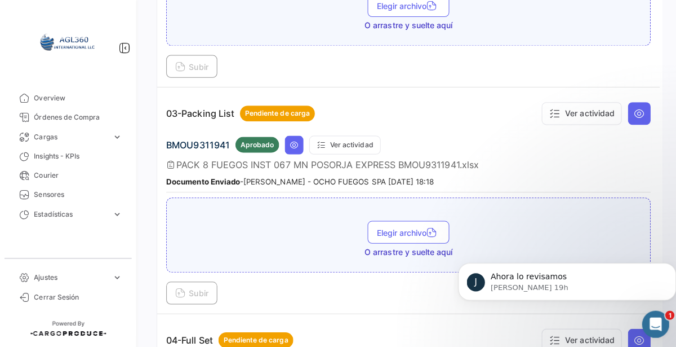
scroll to position [558, 0]
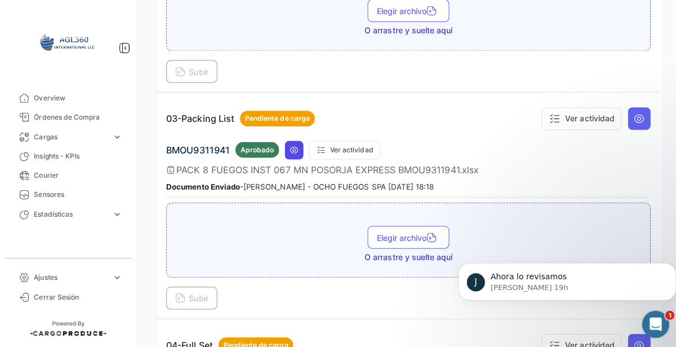
click at [291, 144] on icon at bounding box center [292, 148] width 9 height 9
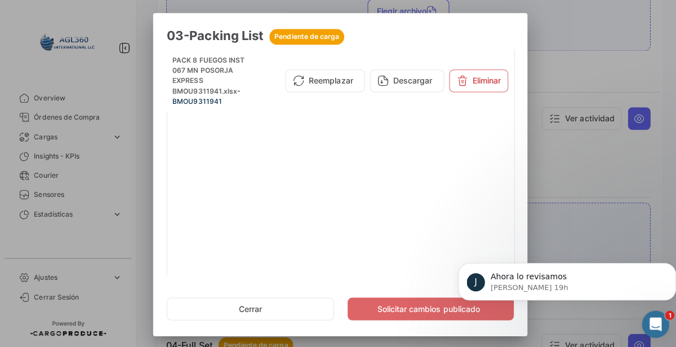
click at [546, 165] on div at bounding box center [338, 173] width 676 height 347
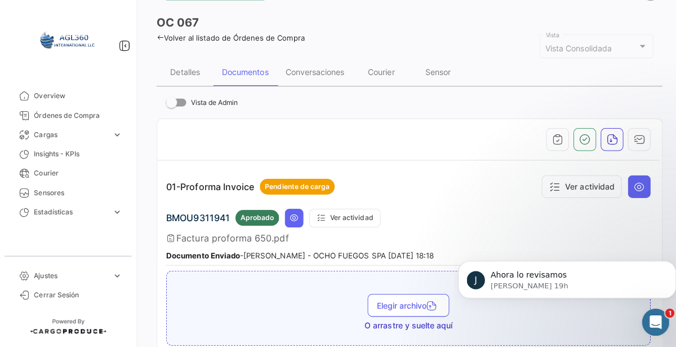
scroll to position [51, 0]
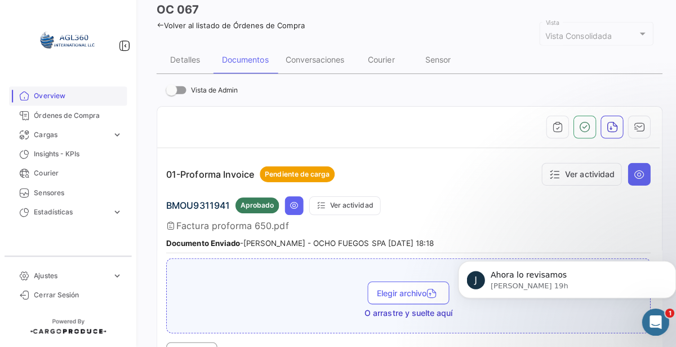
click at [61, 101] on span "Overview" at bounding box center [78, 97] width 88 height 10
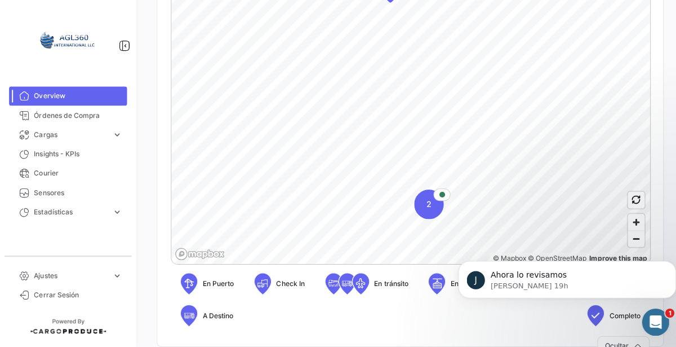
scroll to position [304, 0]
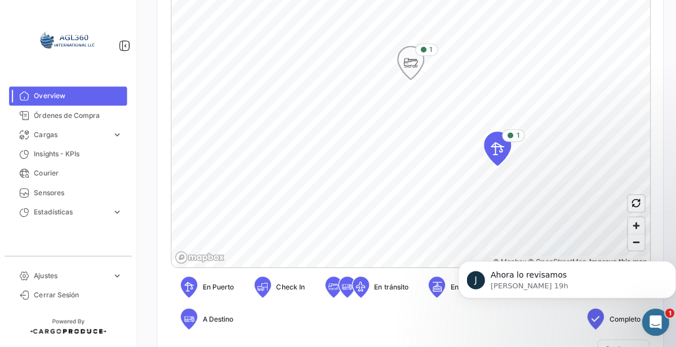
click at [410, 61] on icon "Map marker" at bounding box center [408, 64] width 16 height 24
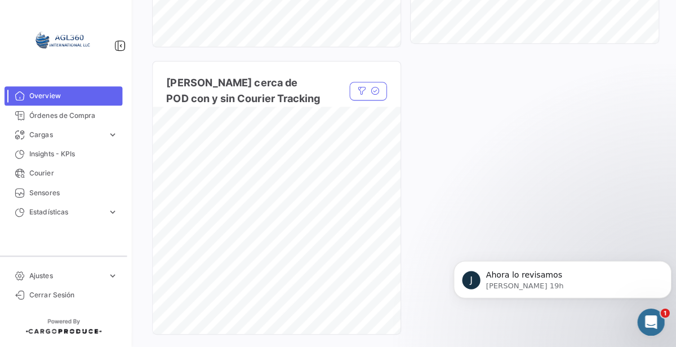
scroll to position [1169, 0]
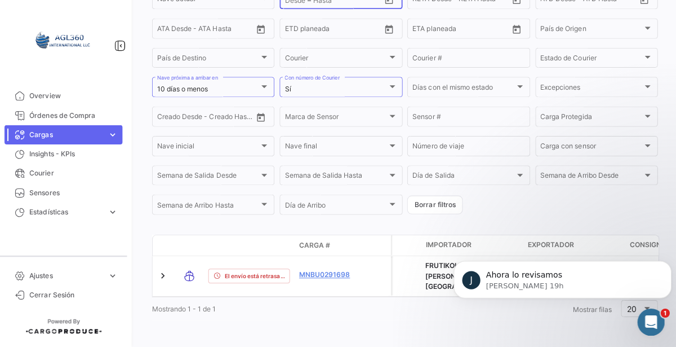
click at [353, 11] on div "Desde – RETD Desde - RETD Hasta" at bounding box center [334, 0] width 95 height 22
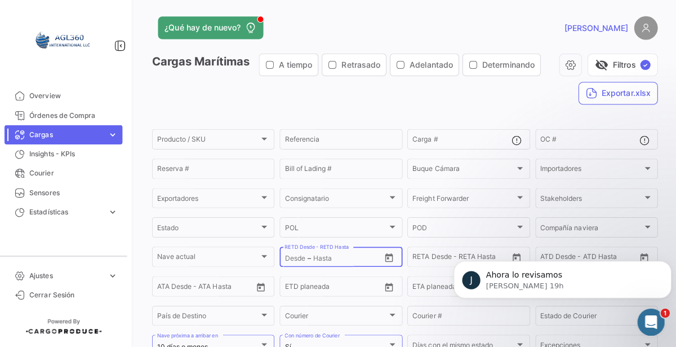
click at [436, 110] on div "Cargas Marítimas A tiempo Retrasado Adelantado Determinando visibility_off Filt…" at bounding box center [407, 85] width 503 height 60
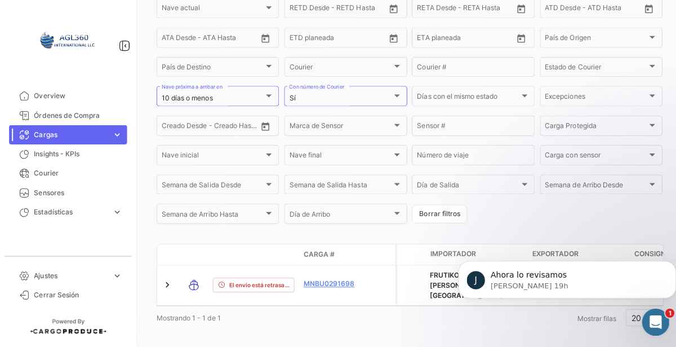
scroll to position [249, 0]
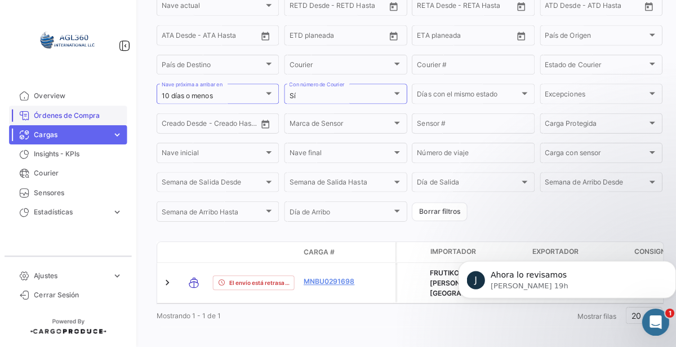
click at [85, 118] on span "Órdenes de Compra" at bounding box center [78, 117] width 88 height 10
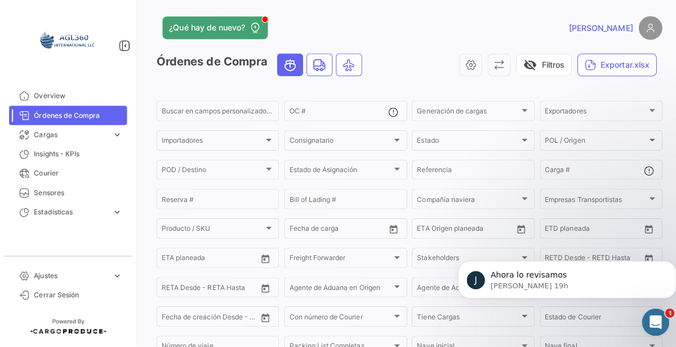
click at [277, 75] on span "Ocean" at bounding box center [288, 66] width 25 height 21
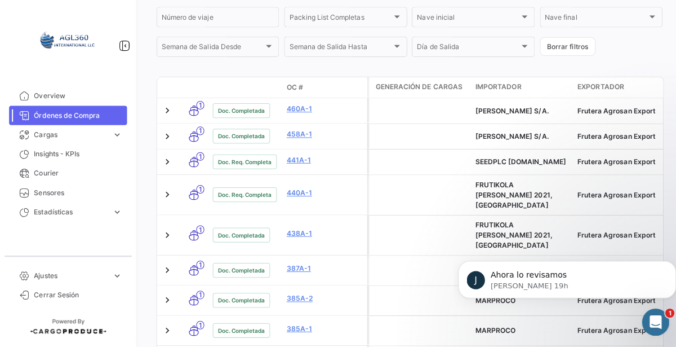
scroll to position [327, 0]
click at [412, 93] on span "Generación de cargas" at bounding box center [416, 88] width 86 height 10
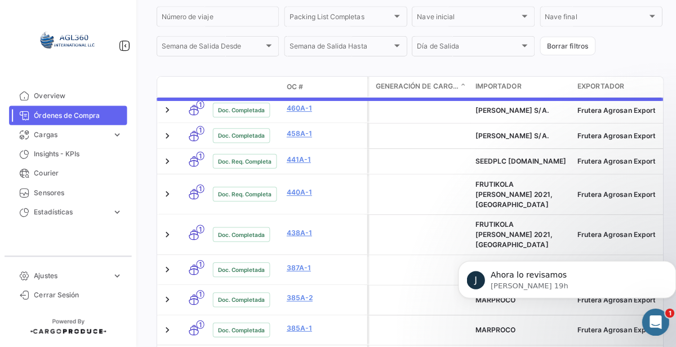
click at [352, 90] on div "OC #" at bounding box center [323, 88] width 76 height 10
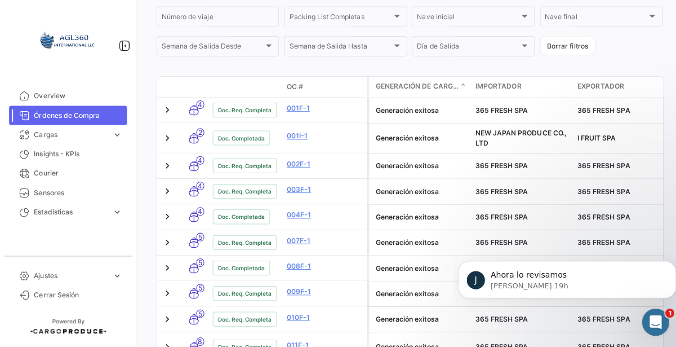
click at [246, 92] on datatable-header-cell "Estado Doc." at bounding box center [243, 88] width 73 height 9
click at [312, 92] on div "OC #" at bounding box center [323, 88] width 76 height 10
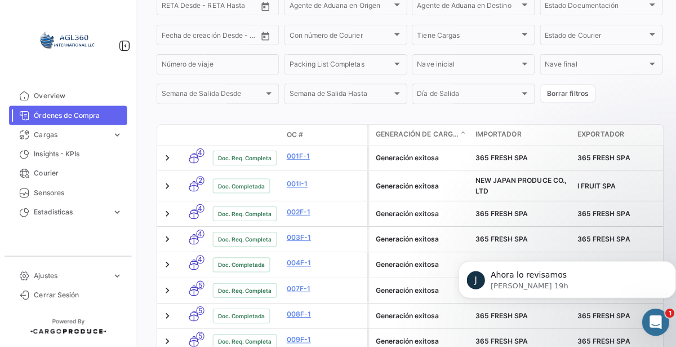
scroll to position [280, 0]
click at [259, 185] on div "Doc. Req. Completa" at bounding box center [242, 184] width 83 height 16
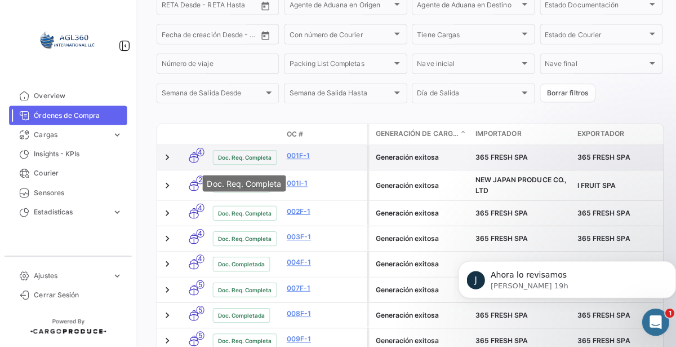
click at [197, 163] on icon at bounding box center [192, 159] width 11 height 24
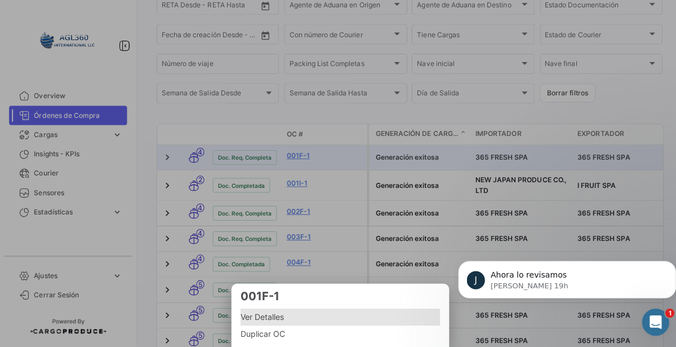
click at [278, 316] on span "Ver Detalles" at bounding box center [338, 317] width 198 height 14
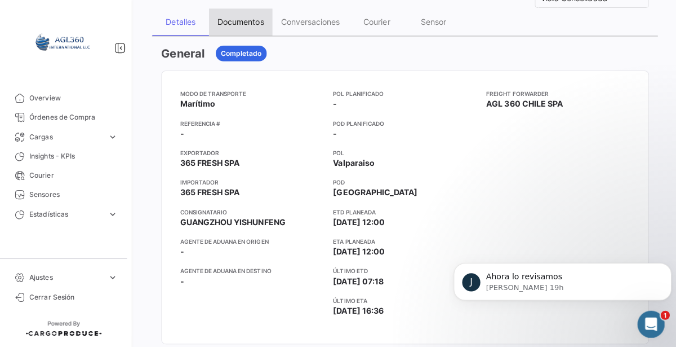
click at [256, 23] on div "Documentos" at bounding box center [243, 22] width 46 height 10
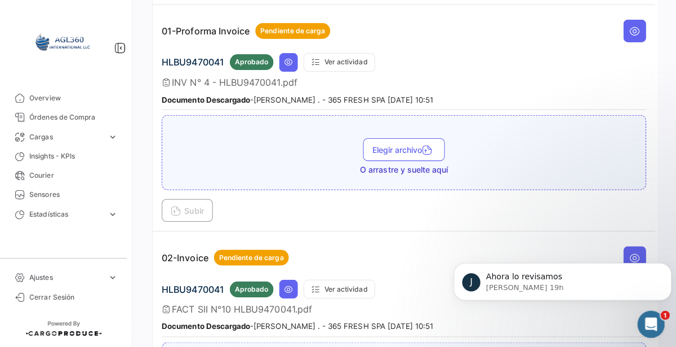
scroll to position [194, 0]
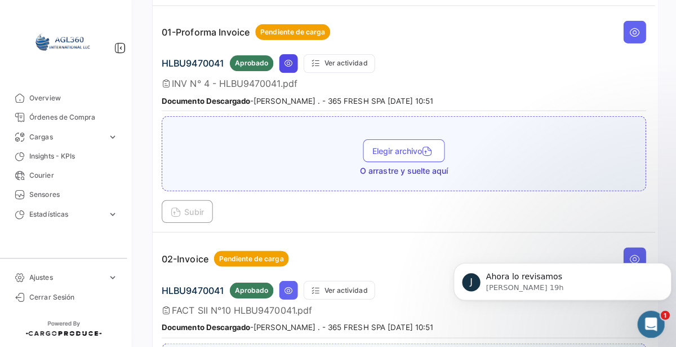
click at [294, 60] on icon at bounding box center [291, 62] width 9 height 9
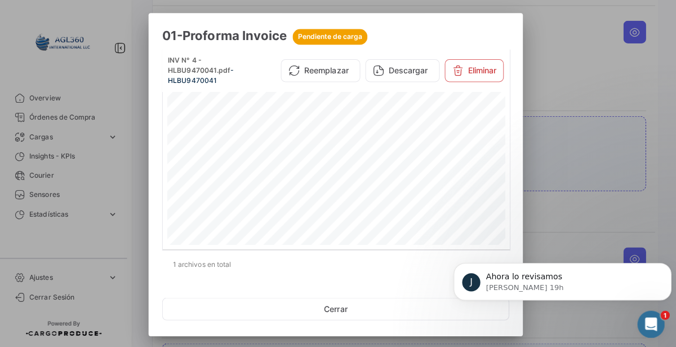
scroll to position [221, 0]
click at [474, 175] on div "365 FRESH SPA ALONSO DE CORDOVA 4355, OF 1403 14FLOOR, VITACURA, CHILE RUT:77.8…" at bounding box center [339, 104] width 336 height 476
click at [568, 126] on div at bounding box center [338, 173] width 676 height 347
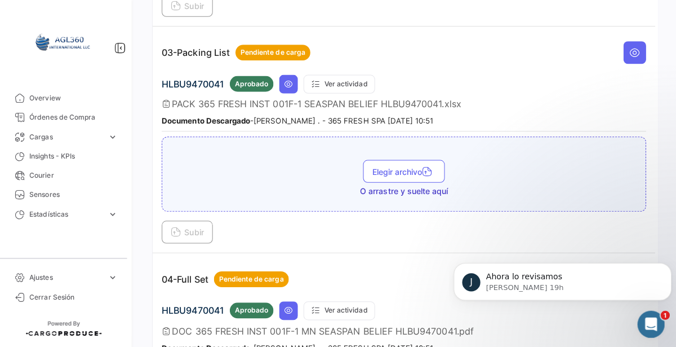
scroll to position [623, 0]
click at [290, 79] on icon at bounding box center [291, 83] width 9 height 9
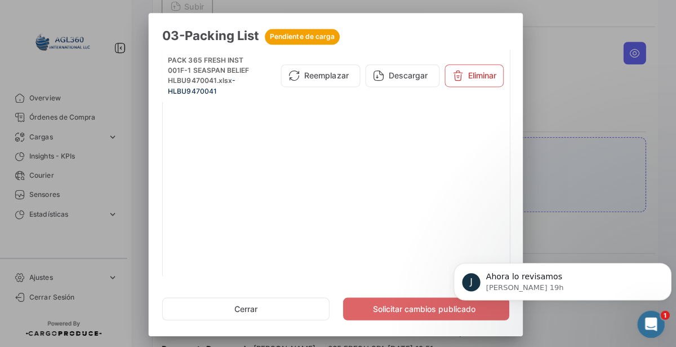
click at [562, 192] on div at bounding box center [338, 173] width 676 height 347
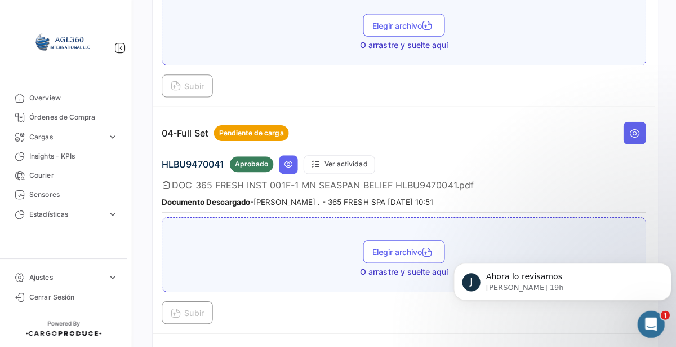
scroll to position [783, 0]
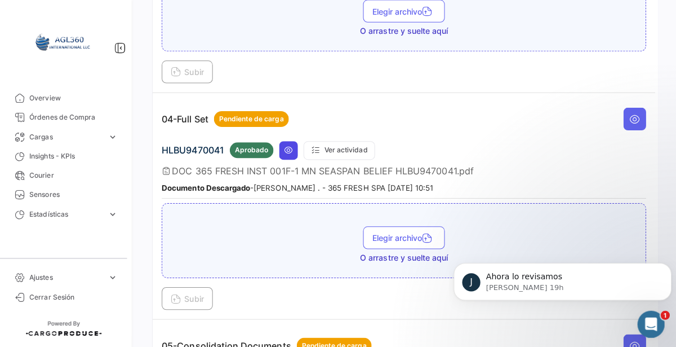
click at [290, 144] on icon at bounding box center [291, 148] width 9 height 9
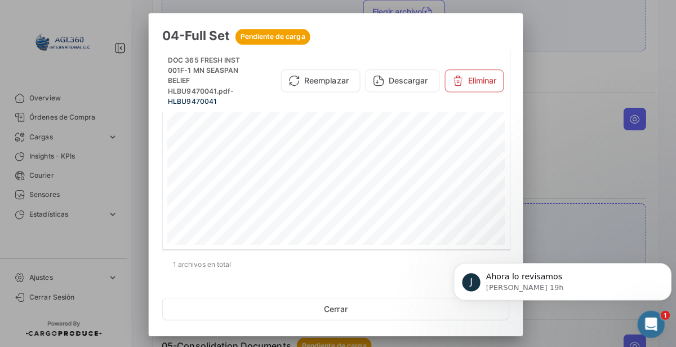
scroll to position [122, 0]
click at [559, 176] on div at bounding box center [338, 173] width 676 height 347
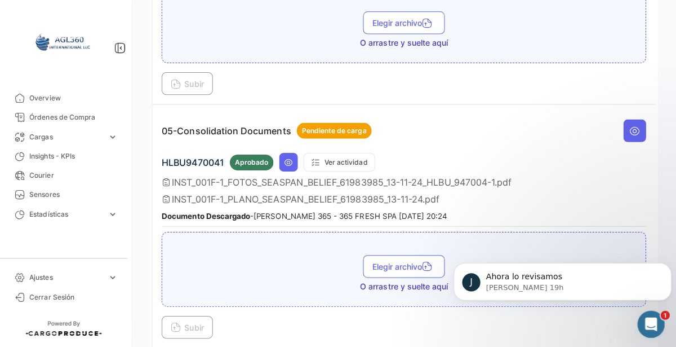
scroll to position [997, 0]
click at [330, 177] on div "HLBU9470041 Aprobado Ver actividad INST_001F-1_FOTOS_SEASPAN_BELIEF_61983985_13…" at bounding box center [405, 186] width 481 height 73
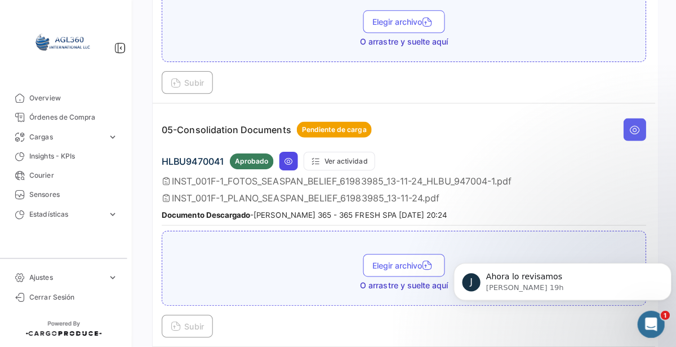
click at [290, 156] on icon at bounding box center [291, 160] width 9 height 9
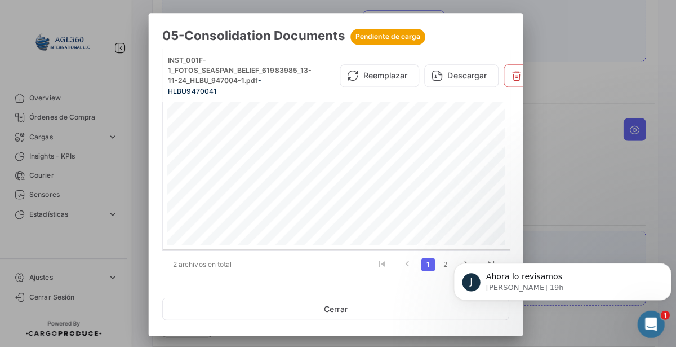
scroll to position [4355, 0]
click at [474, 213] on div "Page 12" at bounding box center [395, 332] width 448 height 336
click at [548, 184] on div at bounding box center [338, 173] width 676 height 347
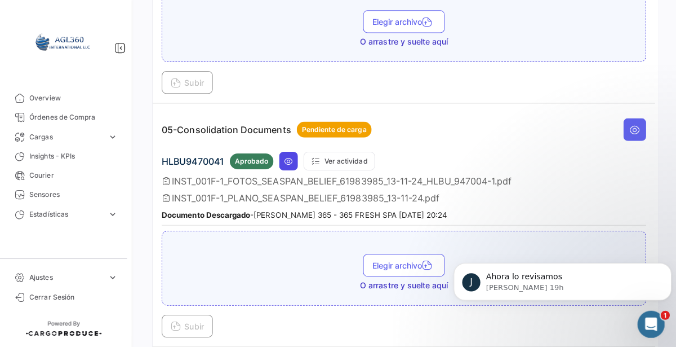
click at [287, 156] on icon at bounding box center [291, 160] width 9 height 9
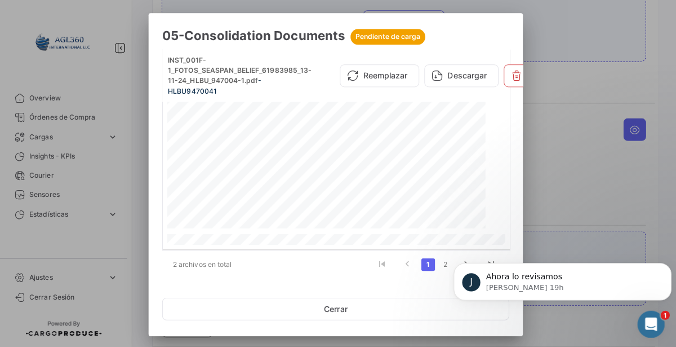
scroll to position [327, 20]
click at [446, 261] on link "2" at bounding box center [447, 262] width 14 height 12
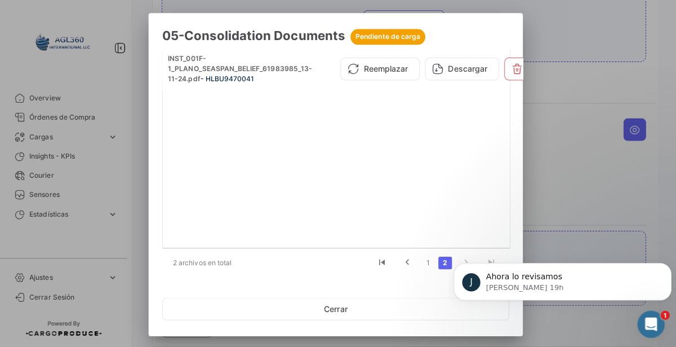
scroll to position [0, 0]
click at [430, 262] on link "1" at bounding box center [430, 262] width 14 height 12
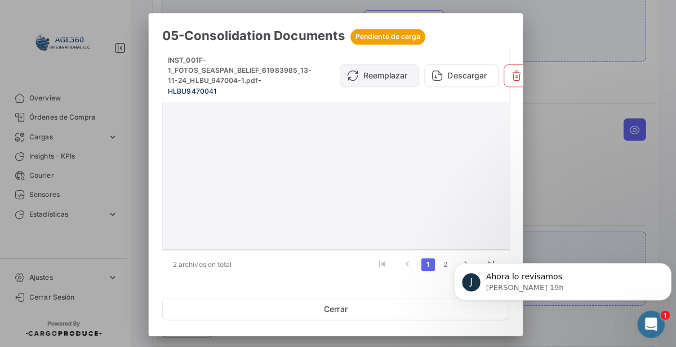
click at [395, 83] on button "Reemplazar" at bounding box center [381, 75] width 79 height 23
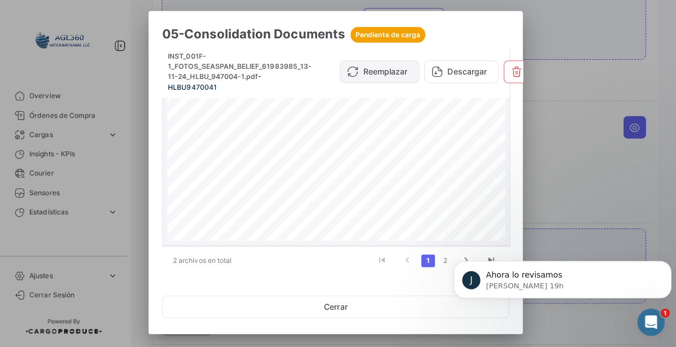
scroll to position [12002, 0]
click at [219, 265] on div "2 archivos en total" at bounding box center [212, 261] width 93 height 28
click at [485, 261] on div "J Ahora lo revisamos Juan • Hace 19h" at bounding box center [562, 278] width 216 height 37
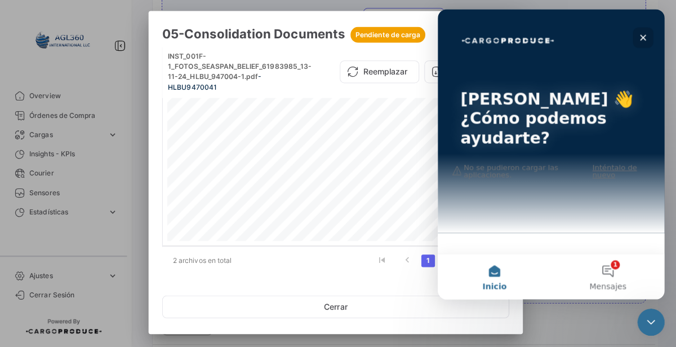
click at [642, 39] on icon "Cerrar" at bounding box center [641, 37] width 9 height 9
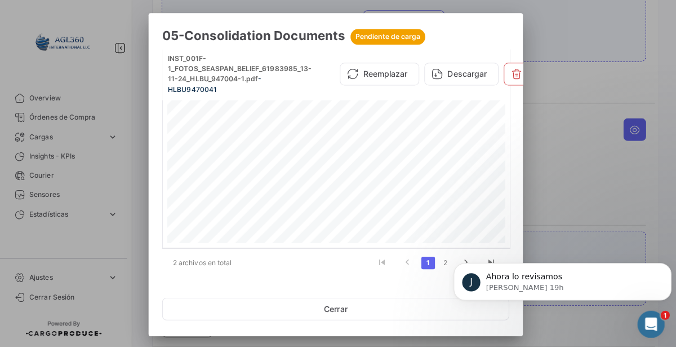
scroll to position [0, 0]
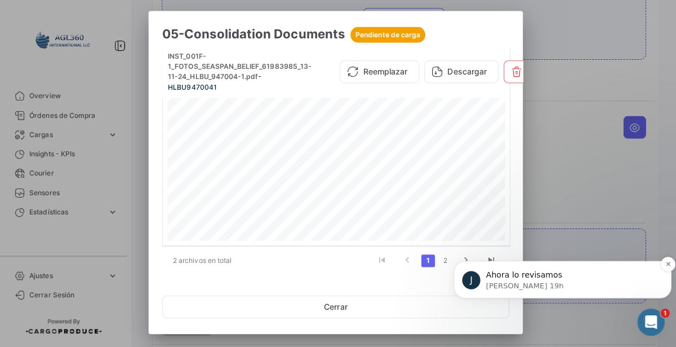
click at [486, 263] on div "J Ahora lo revisamos Juan • Hace 19h" at bounding box center [562, 278] width 216 height 37
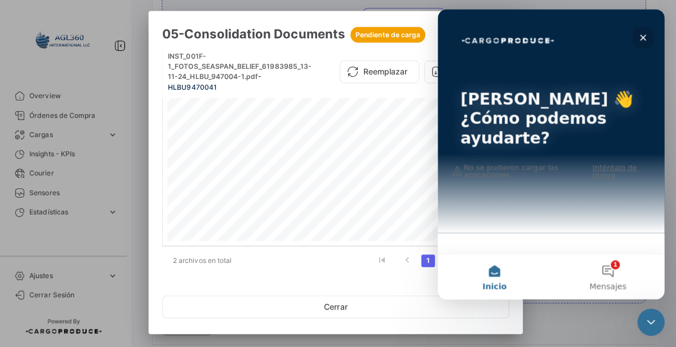
click at [641, 39] on icon "Cerrar" at bounding box center [641, 37] width 9 height 9
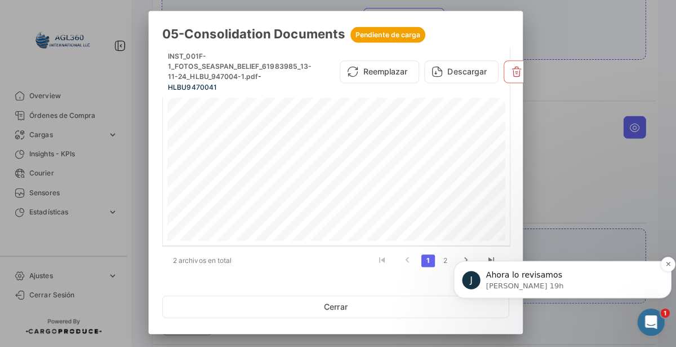
click at [460, 261] on div "J Ahora lo revisamos Juan • Hace 19h" at bounding box center [562, 278] width 216 height 37
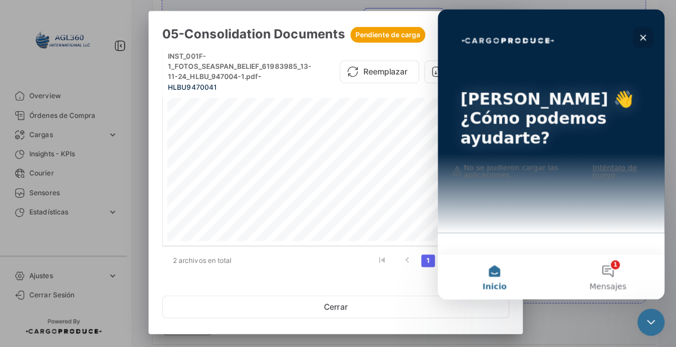
click at [639, 45] on div "Cerrar" at bounding box center [642, 37] width 20 height 20
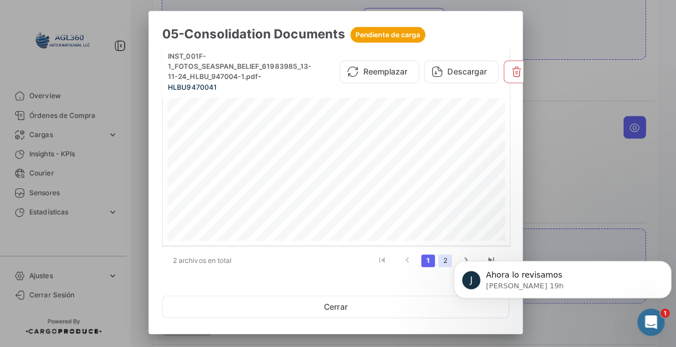
click at [447, 263] on link "2" at bounding box center [447, 261] width 14 height 12
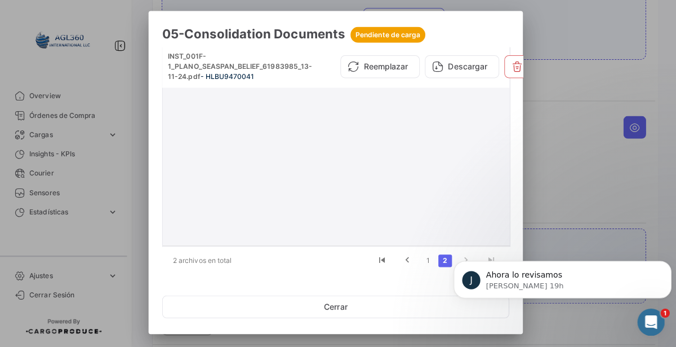
click at [387, 189] on div at bounding box center [339, 164] width 336 height 156
click at [386, 188] on div at bounding box center [339, 164] width 336 height 156
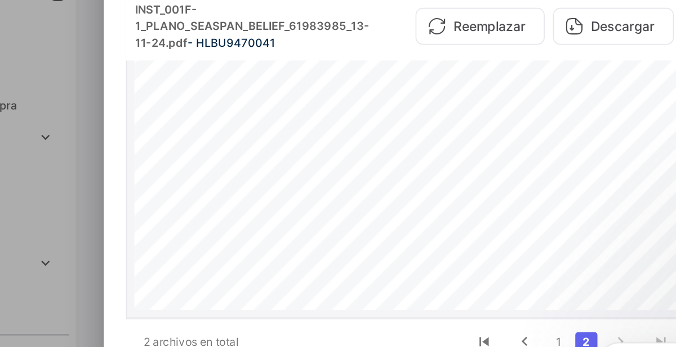
scroll to position [144, 0]
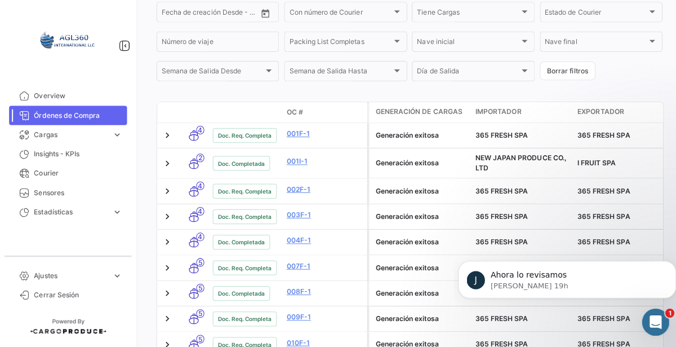
scroll to position [304, 0]
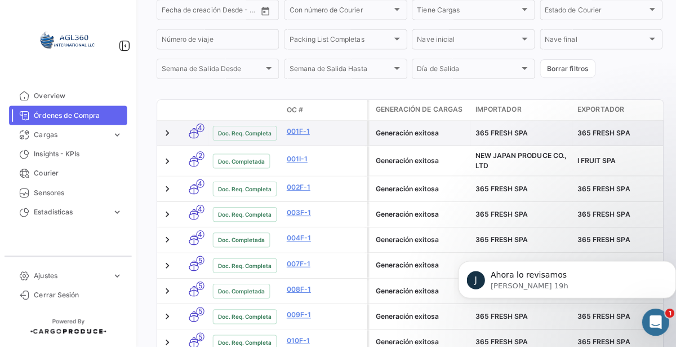
click at [198, 132] on span "4" at bounding box center [199, 129] width 8 height 8
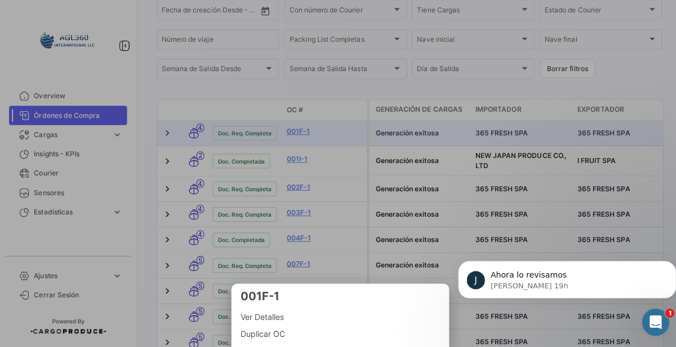
click at [268, 316] on span "Ver Detalles" at bounding box center [338, 317] width 198 height 14
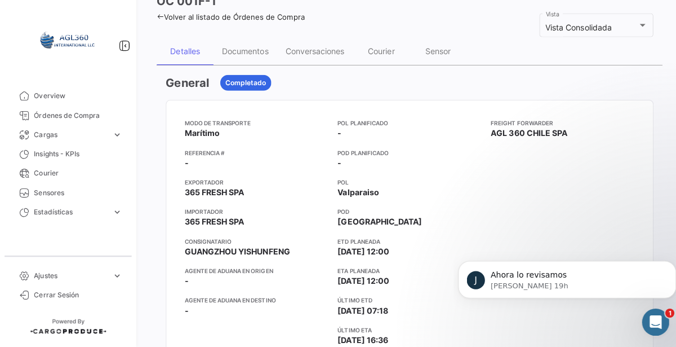
scroll to position [58, 0]
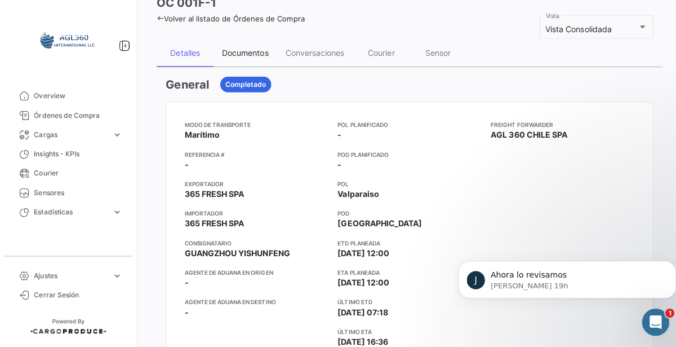
click at [255, 56] on div "Documentos" at bounding box center [243, 55] width 46 height 10
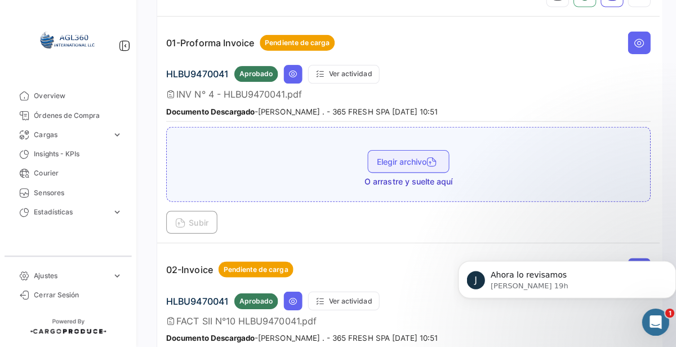
scroll to position [183, 0]
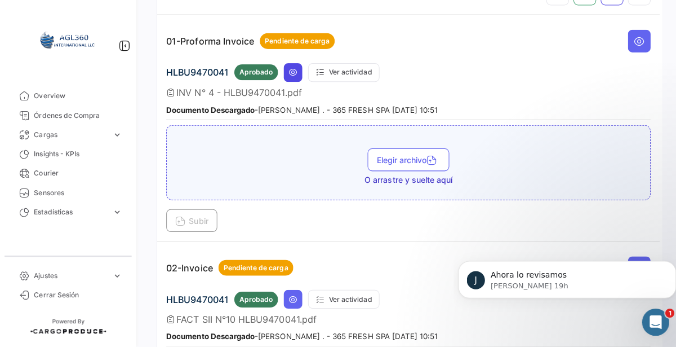
click at [288, 72] on icon at bounding box center [291, 73] width 9 height 9
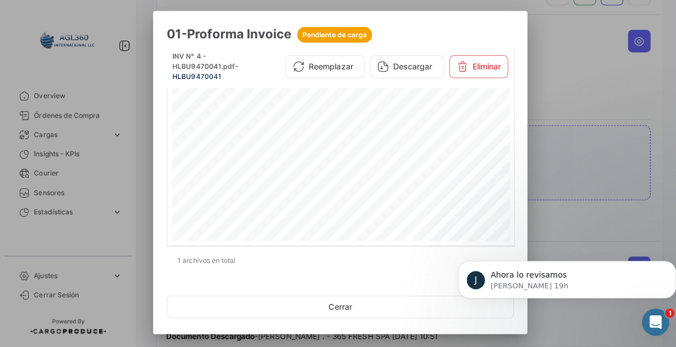
scroll to position [196, 0]
click at [538, 163] on div at bounding box center [338, 173] width 676 height 347
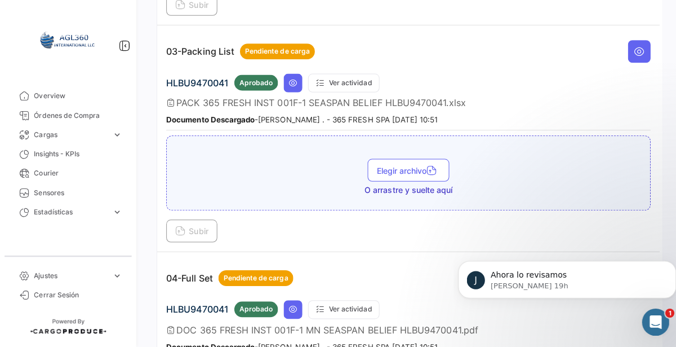
scroll to position [624, 0]
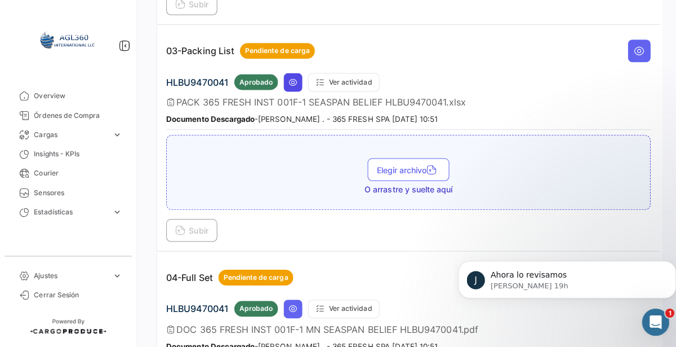
click at [287, 79] on icon at bounding box center [291, 83] width 9 height 9
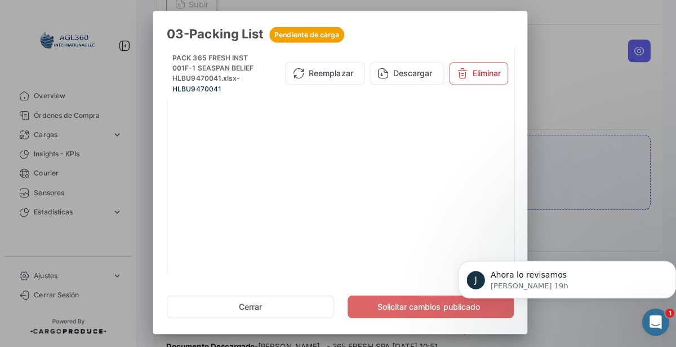
click at [567, 172] on div at bounding box center [338, 173] width 676 height 347
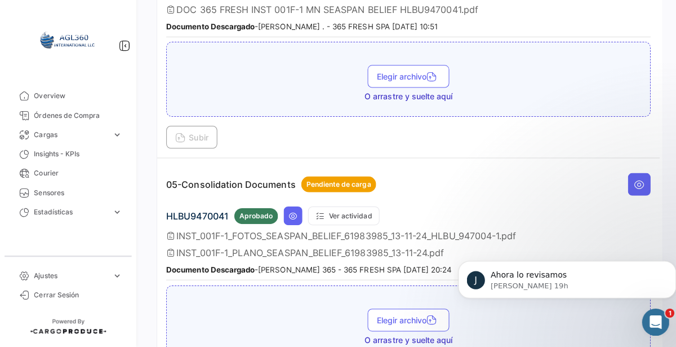
scroll to position [941, 0]
click at [290, 212] on icon at bounding box center [291, 216] width 9 height 9
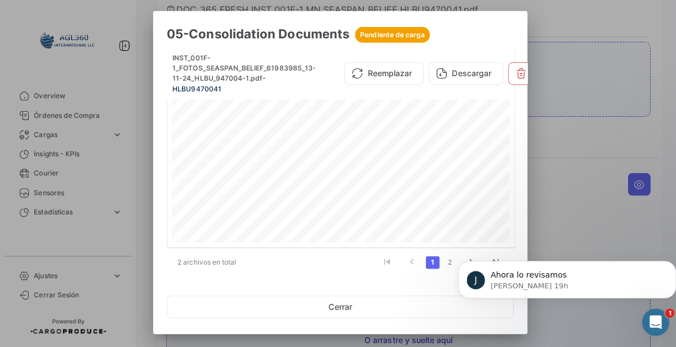
scroll to position [611, 0]
click at [467, 74] on button "Descargar" at bounding box center [463, 75] width 74 height 23
click at [447, 261] on link "2" at bounding box center [447, 262] width 14 height 12
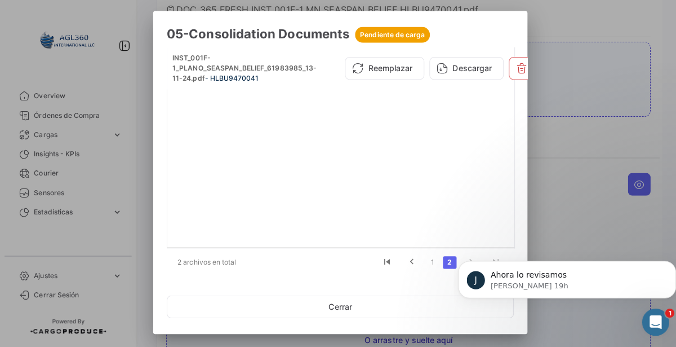
scroll to position [0, 3]
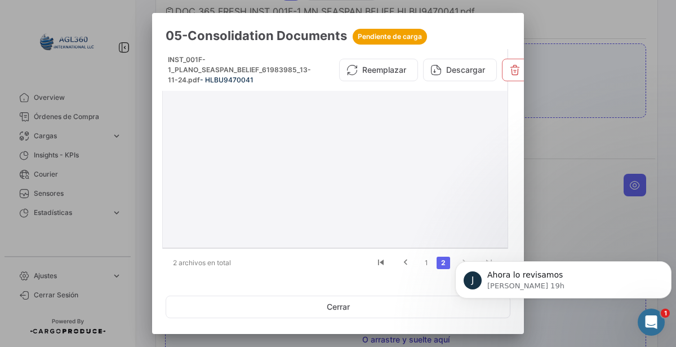
click at [388, 140] on div at bounding box center [335, 165] width 336 height 156
click at [388, 145] on div at bounding box center [335, 165] width 336 height 156
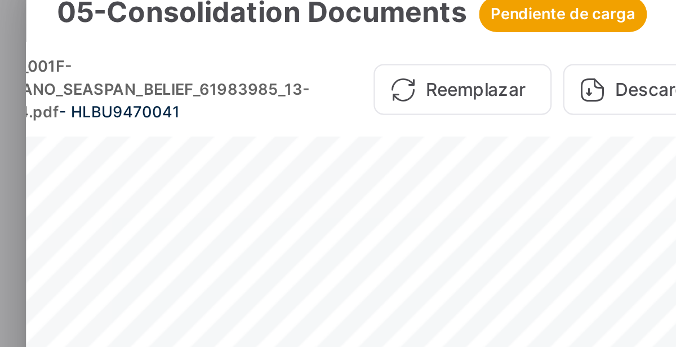
scroll to position [128, 0]
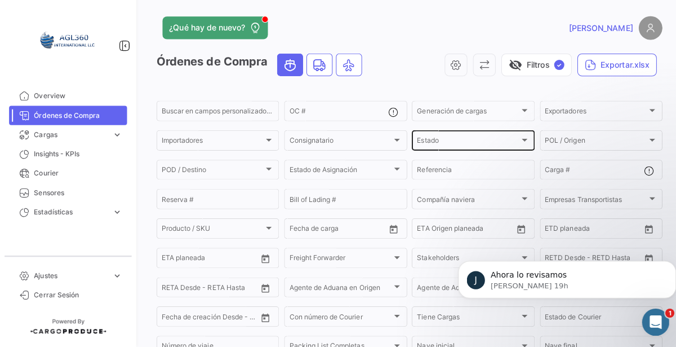
click at [478, 143] on div "Estado" at bounding box center [464, 143] width 101 height 8
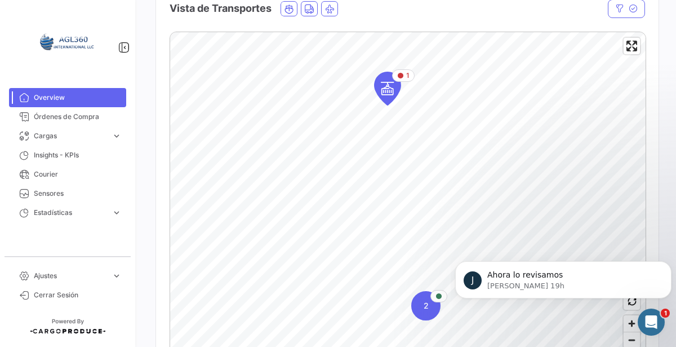
scroll to position [214, 0]
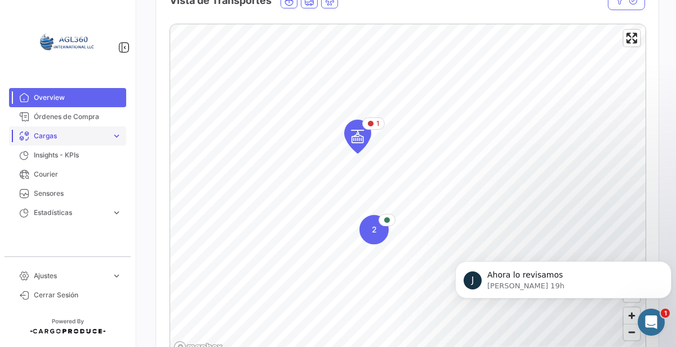
click at [47, 143] on link "Cargas expand_more" at bounding box center [67, 135] width 117 height 19
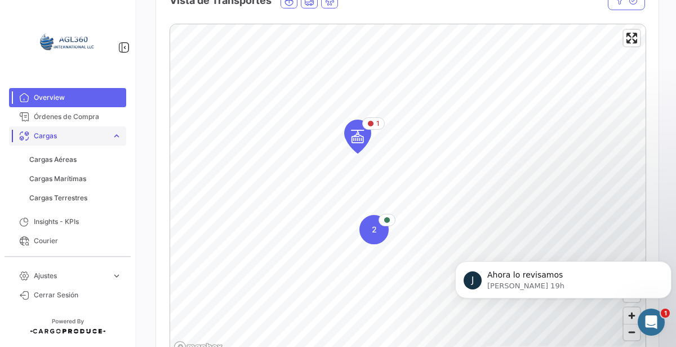
click at [86, 144] on link "Cargas expand_more" at bounding box center [67, 135] width 117 height 19
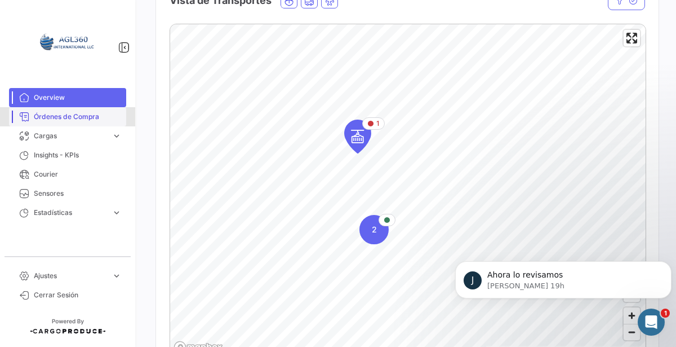
click at [85, 116] on span "Órdenes de Compra" at bounding box center [78, 117] width 88 height 10
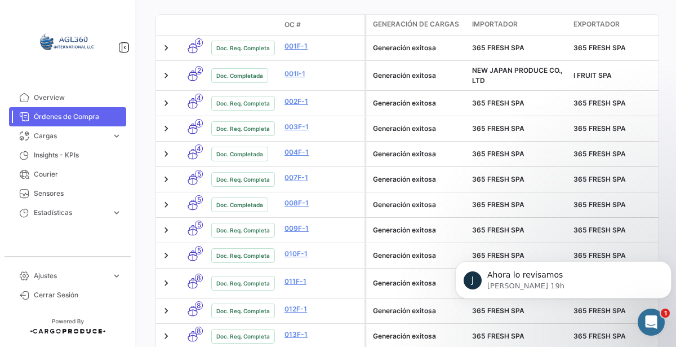
scroll to position [392, 0]
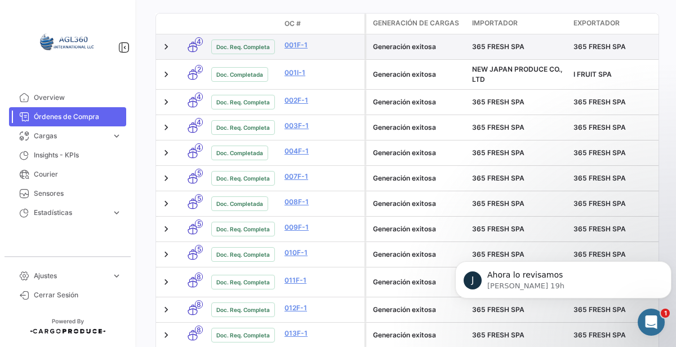
click at [200, 55] on div "4" at bounding box center [192, 47] width 19 height 16
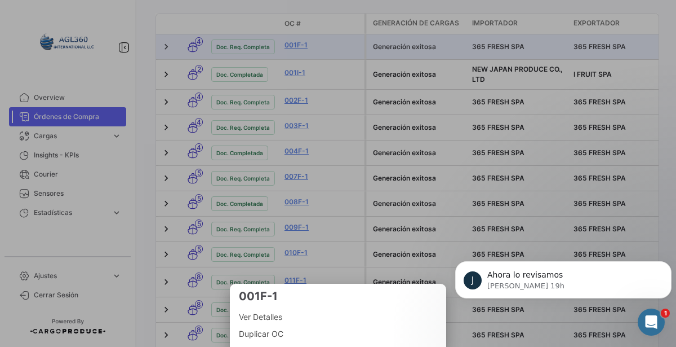
click at [323, 148] on div at bounding box center [338, 173] width 676 height 347
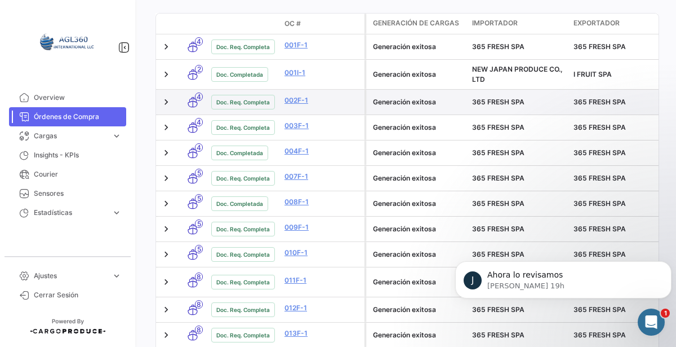
click at [196, 105] on icon at bounding box center [192, 102] width 11 height 24
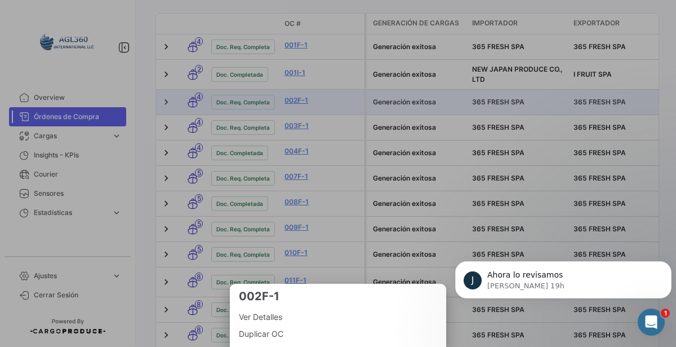
click at [276, 319] on span "Ver Detalles" at bounding box center [338, 317] width 198 height 14
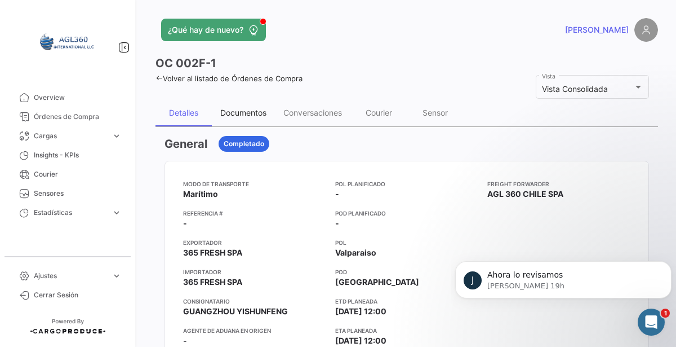
click at [265, 119] on div "Documentos" at bounding box center [243, 112] width 63 height 27
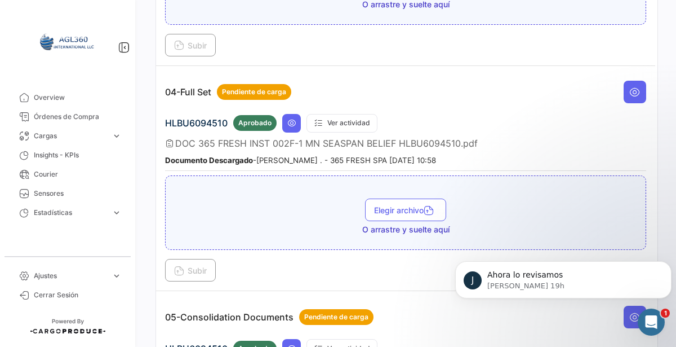
scroll to position [809, 0]
click at [292, 118] on icon at bounding box center [291, 122] width 9 height 9
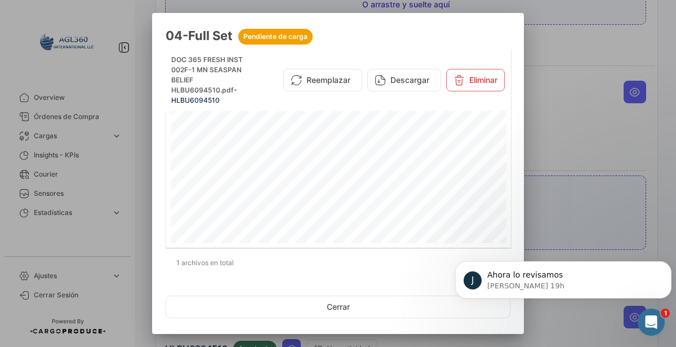
click at [578, 194] on div at bounding box center [338, 173] width 676 height 347
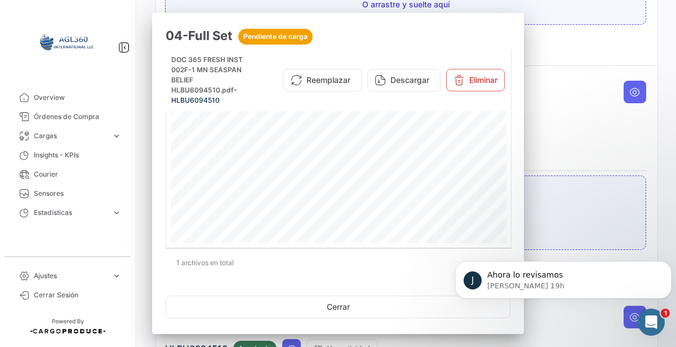
click at [585, 175] on div "Elegir archivo O arrastre y suelte aquí" at bounding box center [405, 212] width 481 height 74
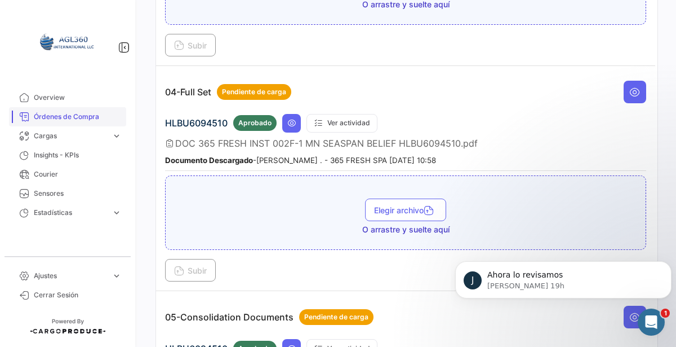
click at [78, 125] on link "Órdenes de Compra" at bounding box center [67, 116] width 117 height 19
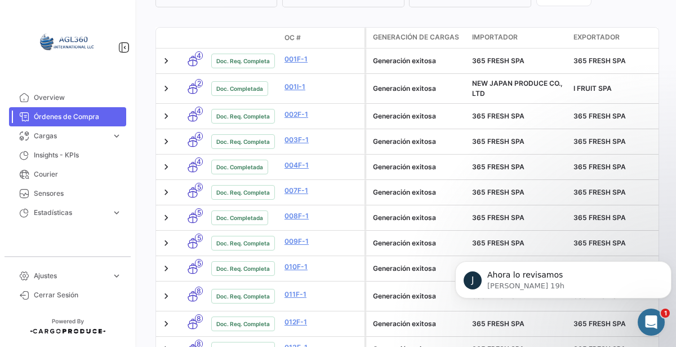
scroll to position [375, 0]
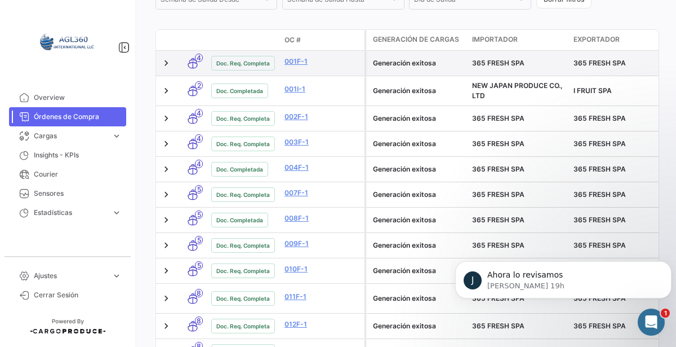
click at [196, 66] on icon at bounding box center [192, 63] width 11 height 24
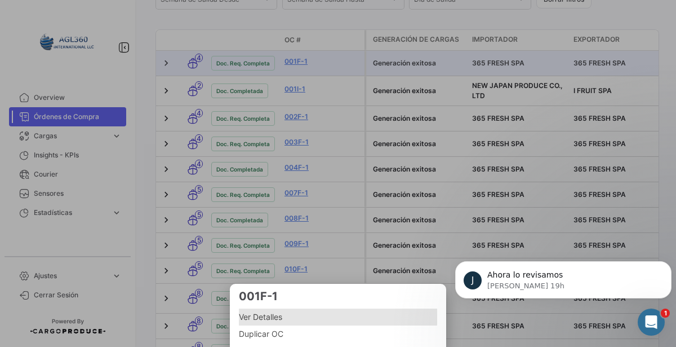
click at [275, 315] on span "Ver Detalles" at bounding box center [338, 317] width 198 height 14
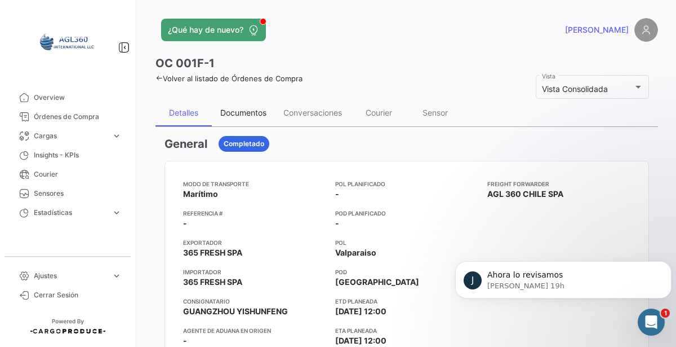
click at [237, 122] on div "Documentos" at bounding box center [243, 112] width 63 height 27
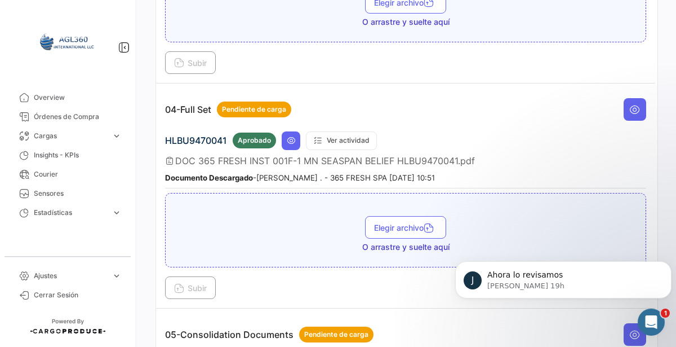
scroll to position [784, 0]
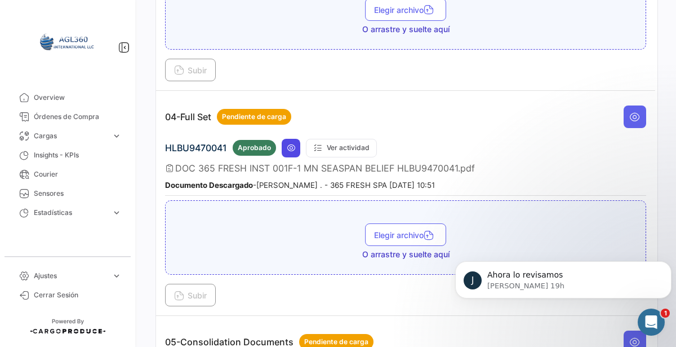
click at [290, 143] on icon at bounding box center [291, 147] width 9 height 9
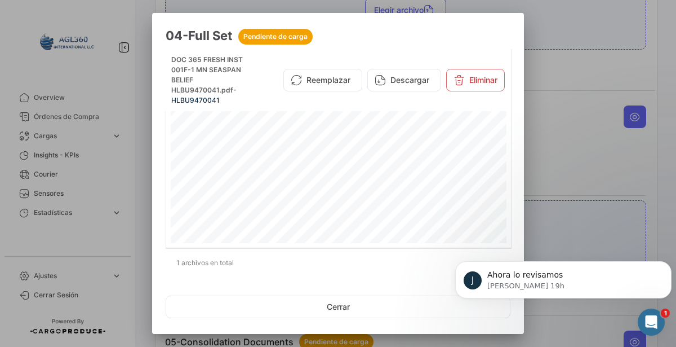
click at [536, 170] on div at bounding box center [338, 173] width 676 height 347
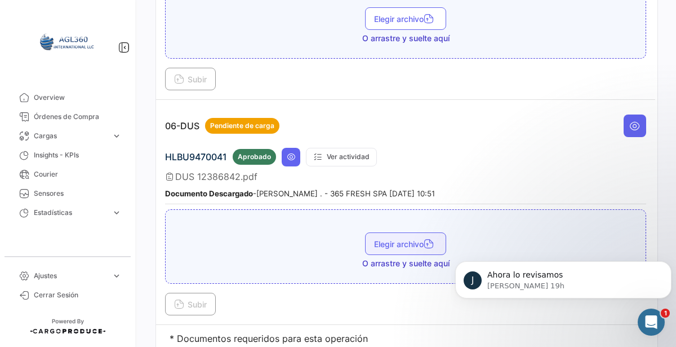
scroll to position [1237, 0]
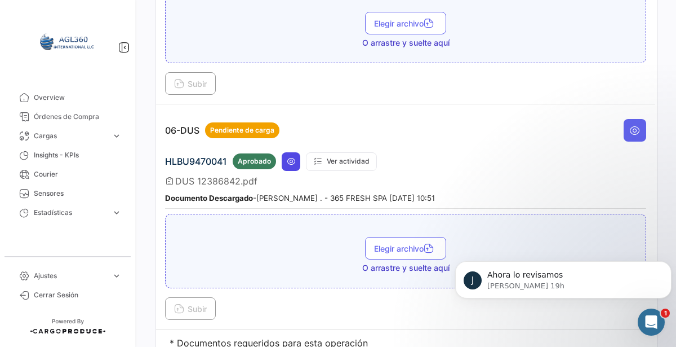
click at [294, 156] on button at bounding box center [291, 161] width 19 height 19
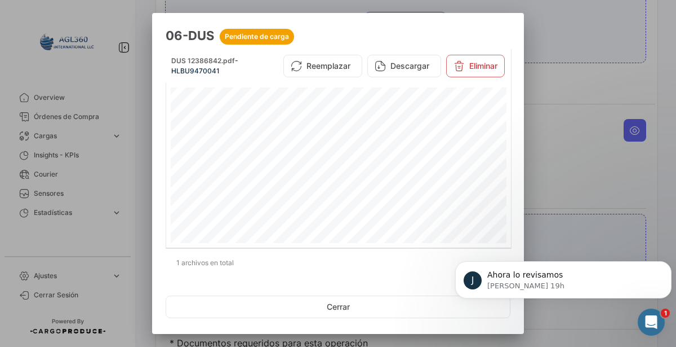
scroll to position [152, 0]
click at [588, 168] on div at bounding box center [338, 173] width 676 height 347
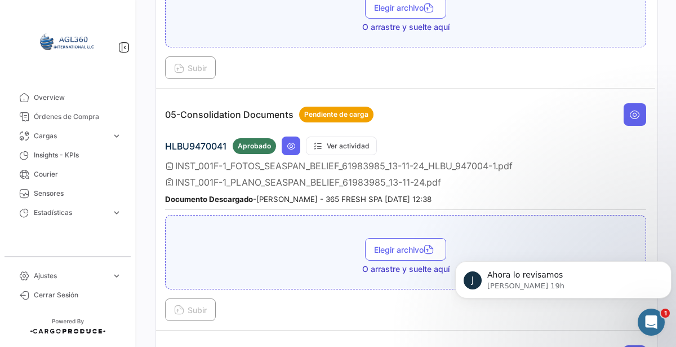
scroll to position [1014, 0]
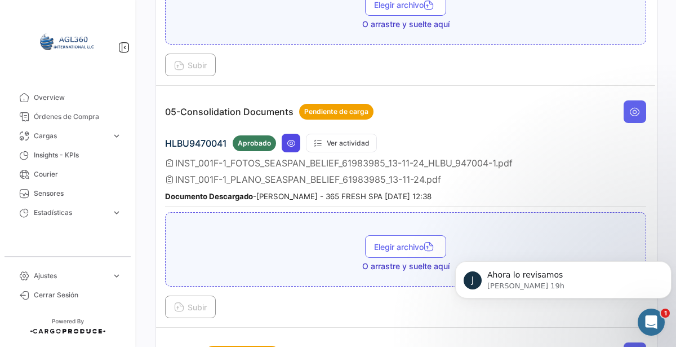
click at [294, 139] on icon at bounding box center [291, 143] width 9 height 9
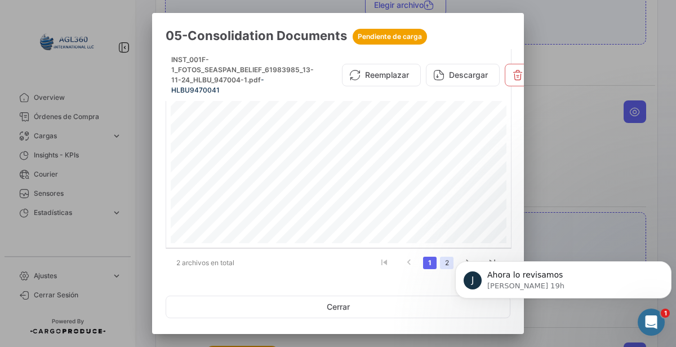
click at [447, 261] on link "2" at bounding box center [447, 262] width 14 height 12
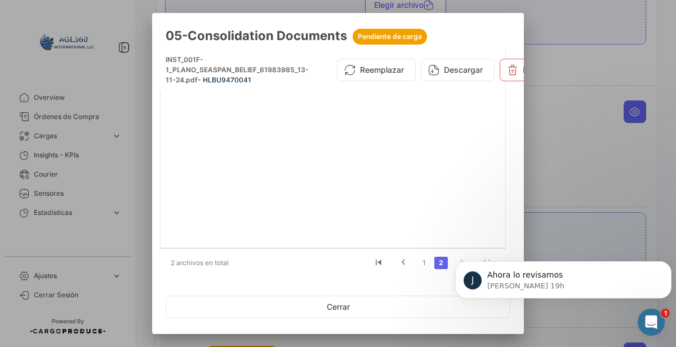
scroll to position [0, 9]
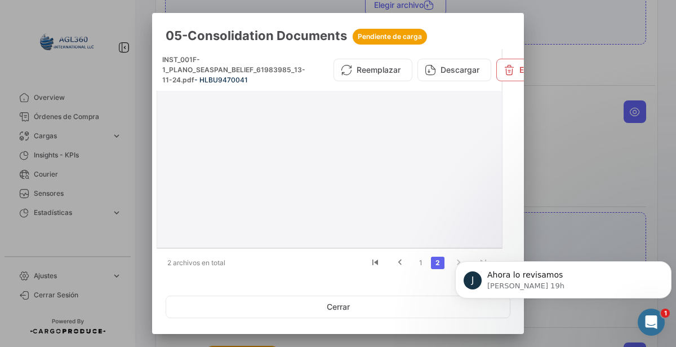
click at [340, 162] on div at bounding box center [330, 165] width 336 height 156
click at [346, 158] on div at bounding box center [330, 165] width 336 height 156
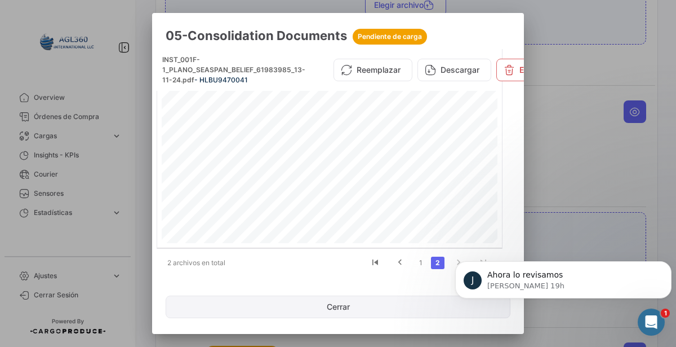
click at [387, 313] on button "Cerrar" at bounding box center [338, 306] width 345 height 23
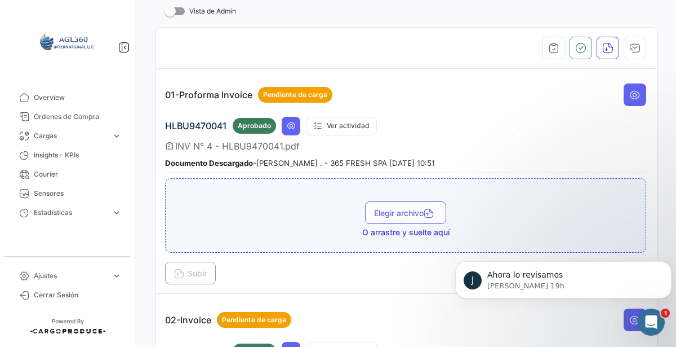
scroll to position [0, 0]
